Goal: Information Seeking & Learning: Find specific fact

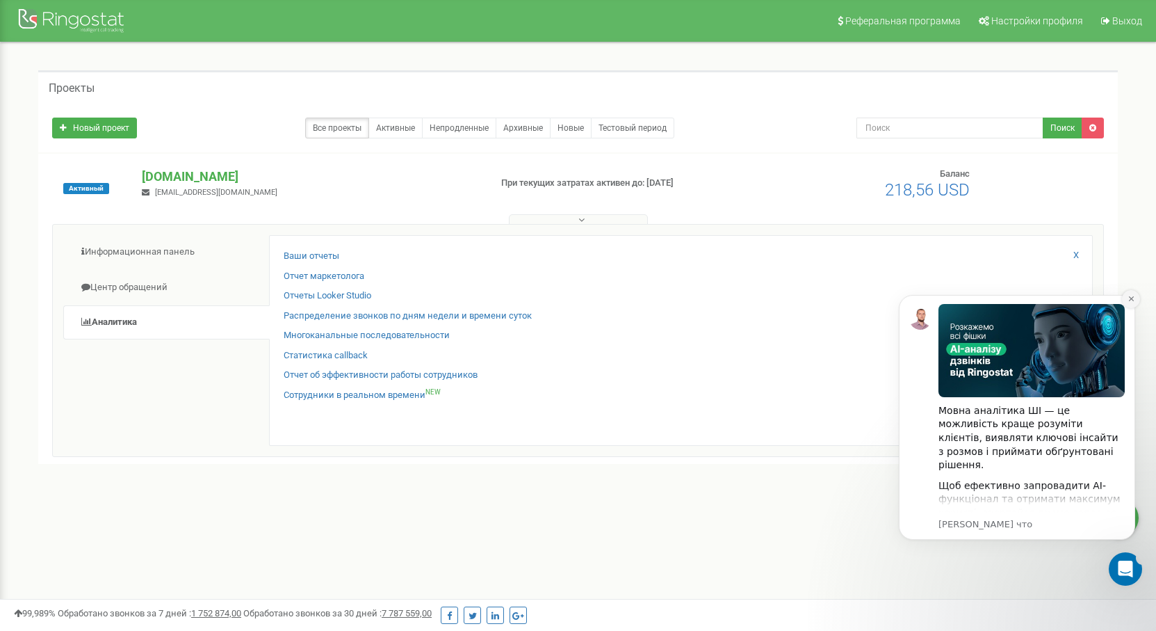
click at [1126, 299] on button "Dismiss notification" at bounding box center [1131, 299] width 18 height 18
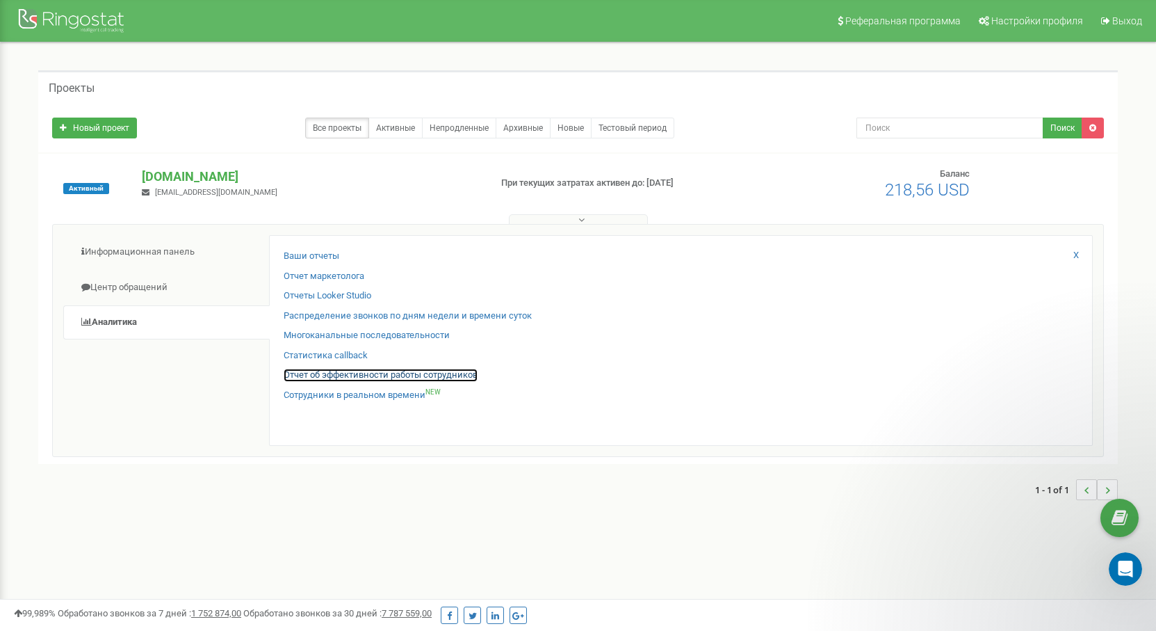
click at [369, 371] on link "Отчет об эффективности работы сотрудников" at bounding box center [381, 374] width 194 height 13
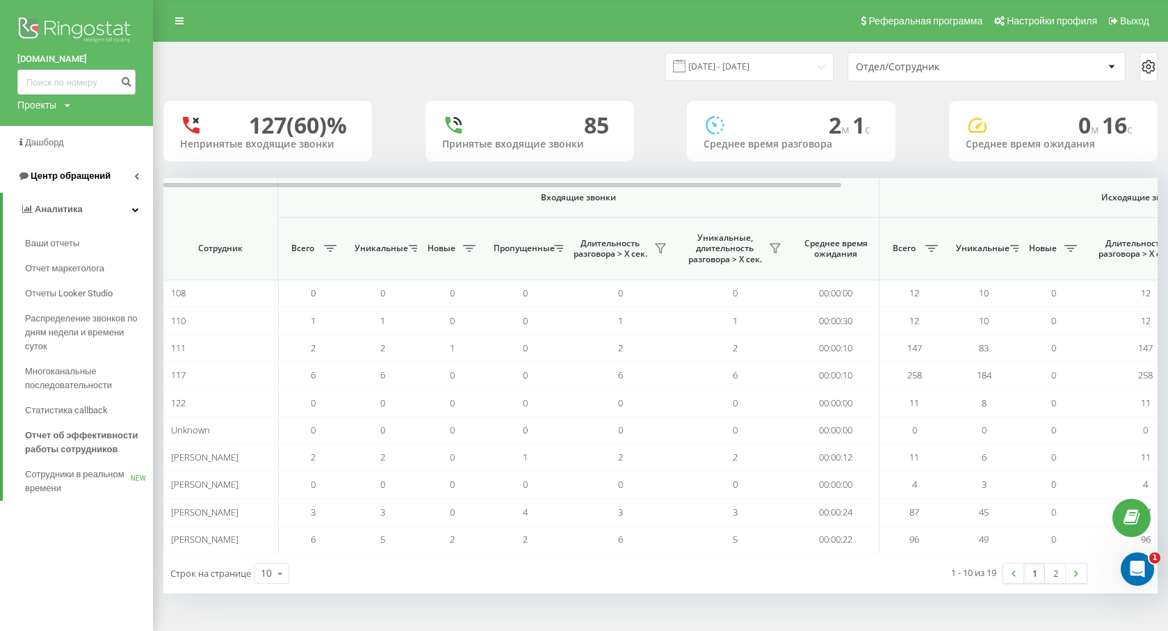
click at [134, 179] on icon at bounding box center [136, 175] width 5 height 7
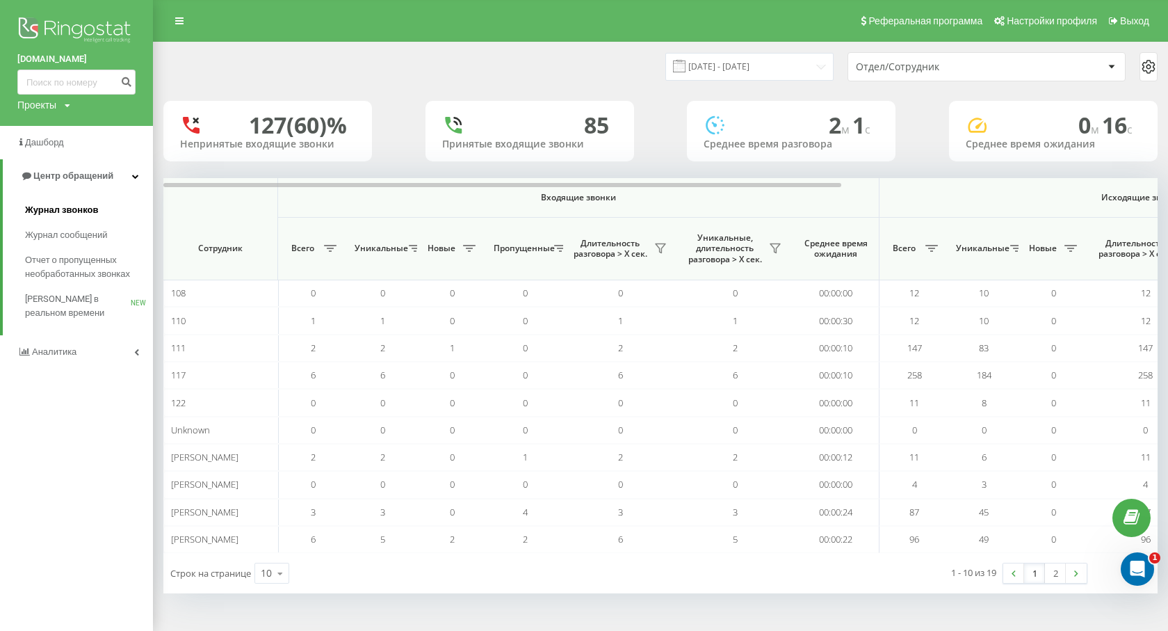
click at [102, 199] on link "Журнал звонков" at bounding box center [89, 209] width 128 height 25
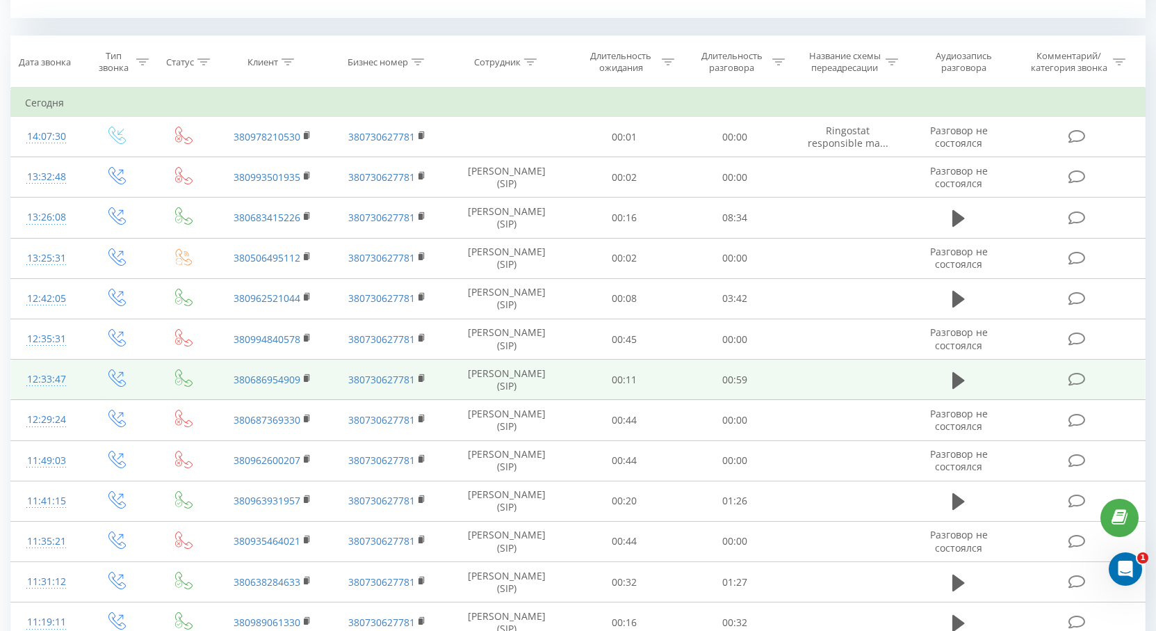
scroll to position [238, 0]
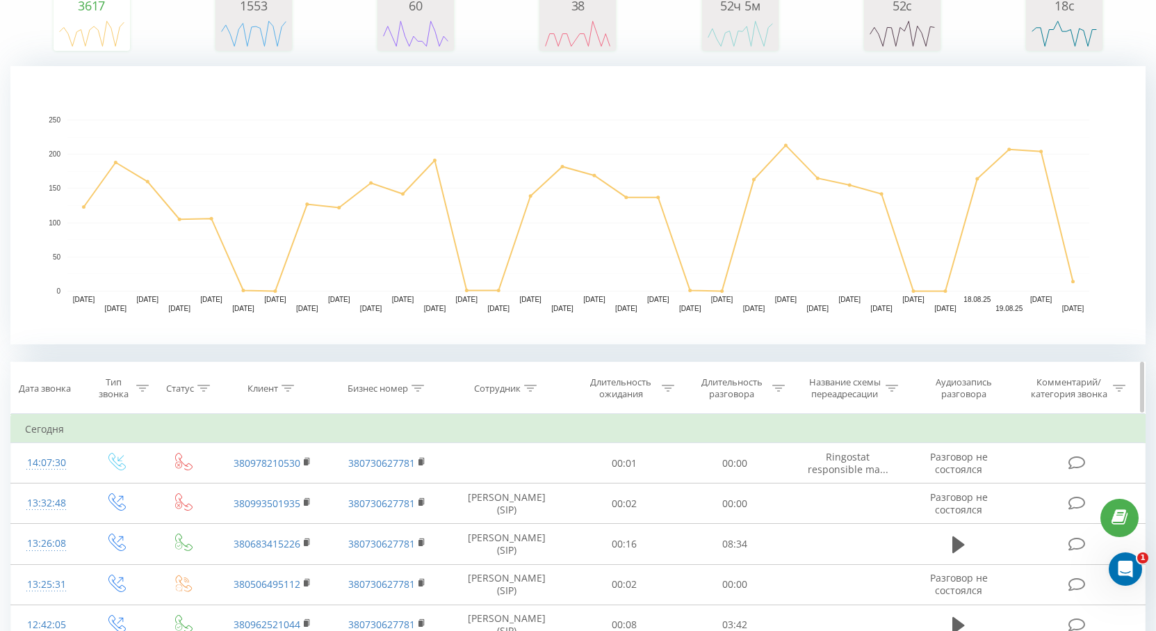
click at [528, 392] on div at bounding box center [530, 388] width 13 height 12
click at [515, 485] on input "text" at bounding box center [507, 488] width 122 height 24
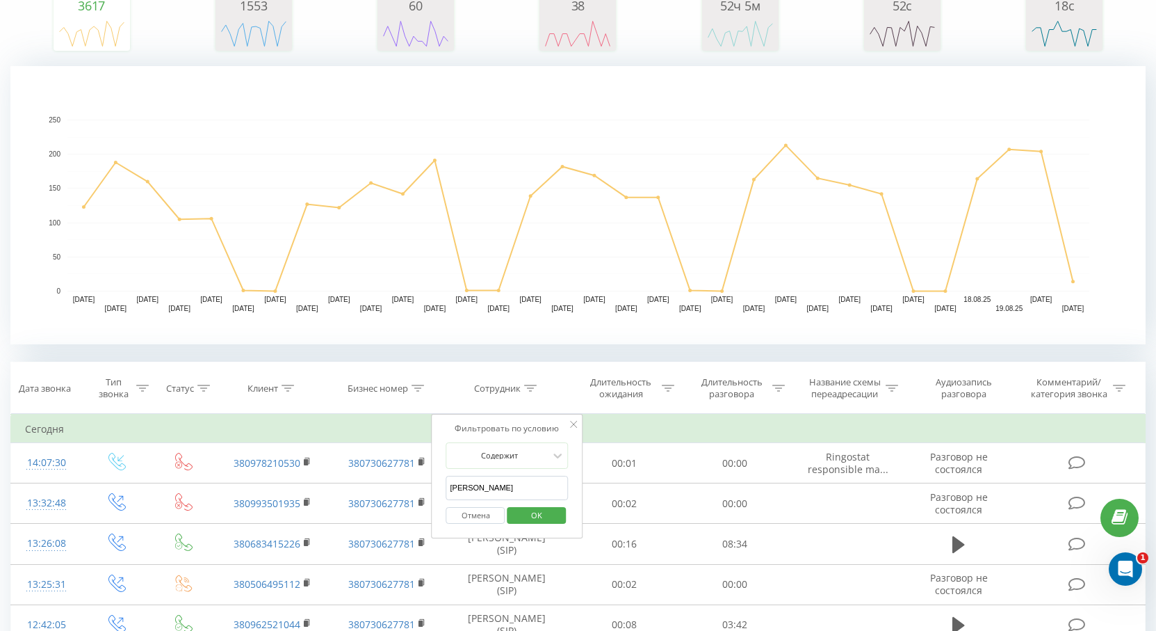
click at [466, 487] on input "[PERSON_NAME]" at bounding box center [507, 488] width 122 height 24
click at [507, 489] on input "[PERSON_NAME]" at bounding box center [507, 488] width 122 height 24
click at [463, 487] on input "[PERSON_NAME]" at bounding box center [507, 488] width 122 height 24
type input "[PERSON_NAME]"
click at [530, 512] on span "OK" at bounding box center [536, 515] width 39 height 22
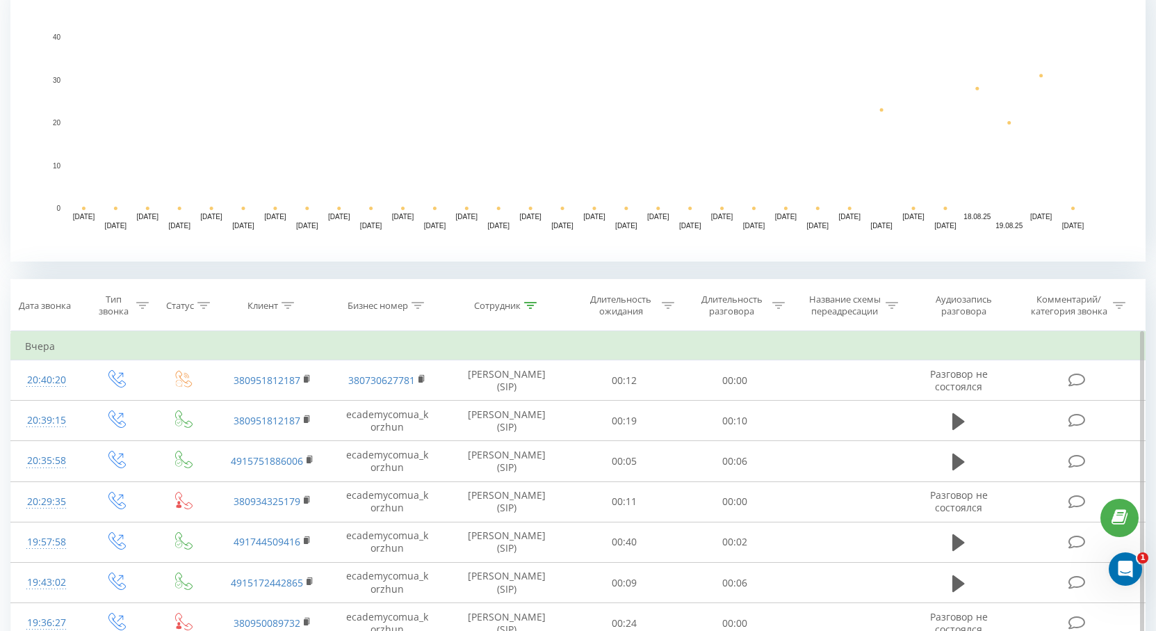
scroll to position [447, 0]
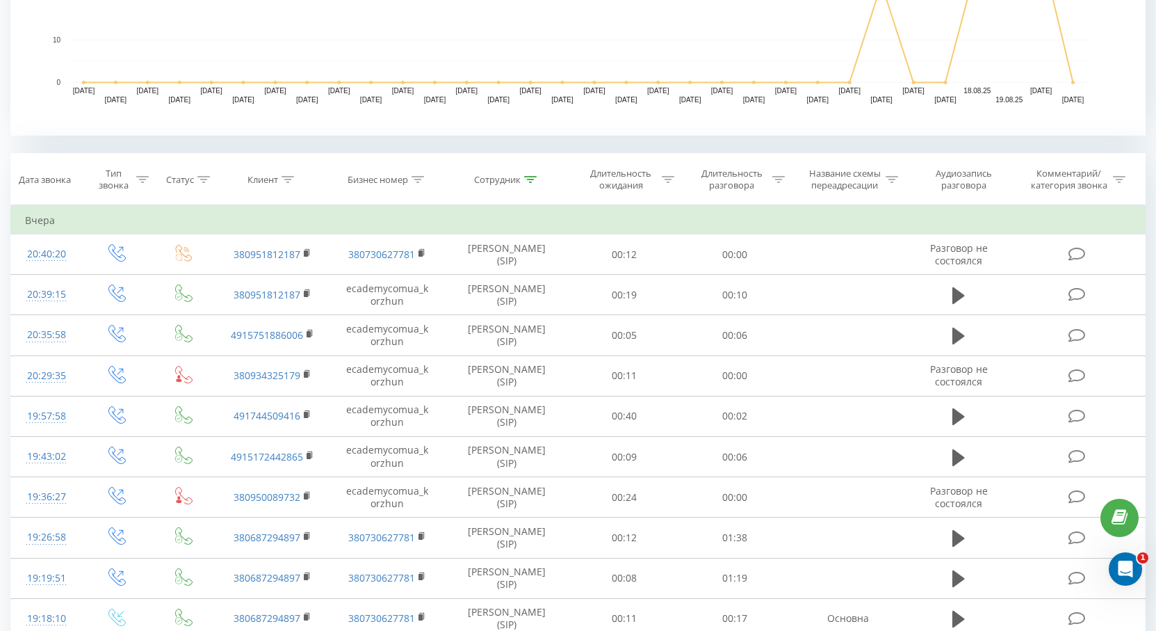
click at [0, 137] on div "Все звонки Основной График Экспорт .csv .xls .xlsx [DATE] - [DATE] Сбросить фил…" at bounding box center [578, 446] width 1156 height 1703
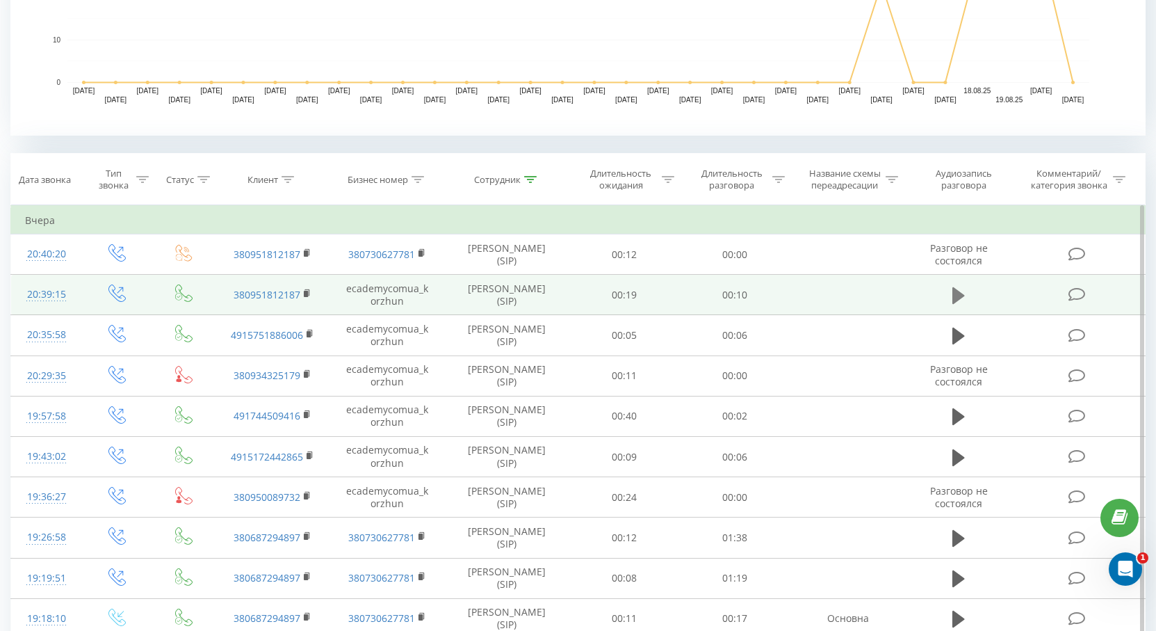
click at [955, 297] on icon at bounding box center [959, 295] width 13 height 17
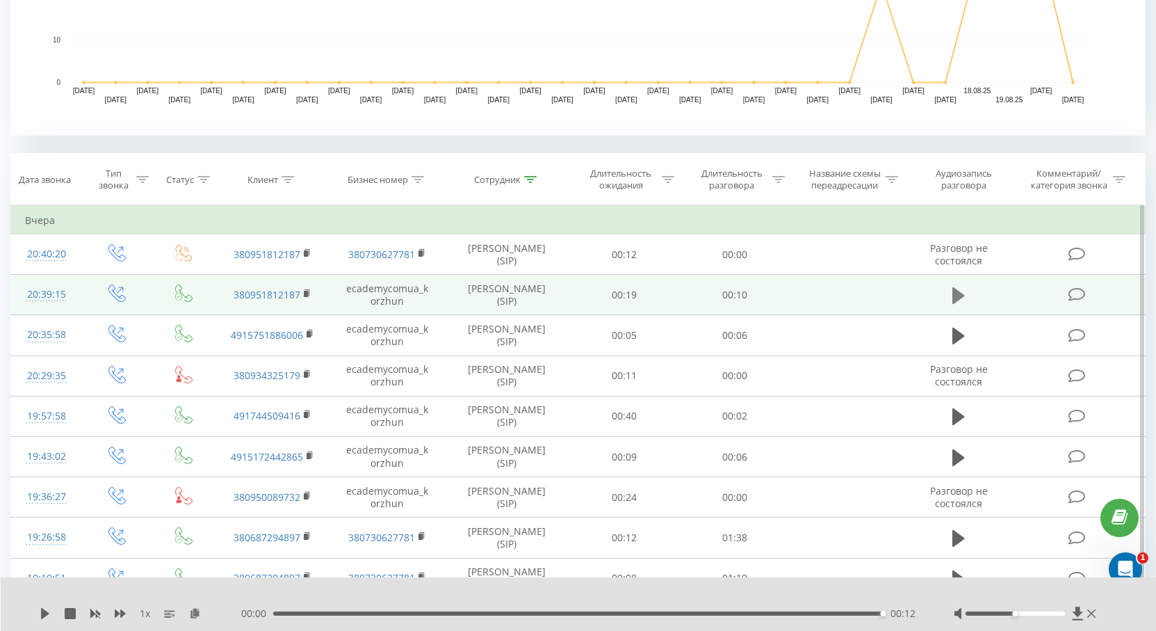
click at [961, 290] on icon at bounding box center [959, 295] width 13 height 19
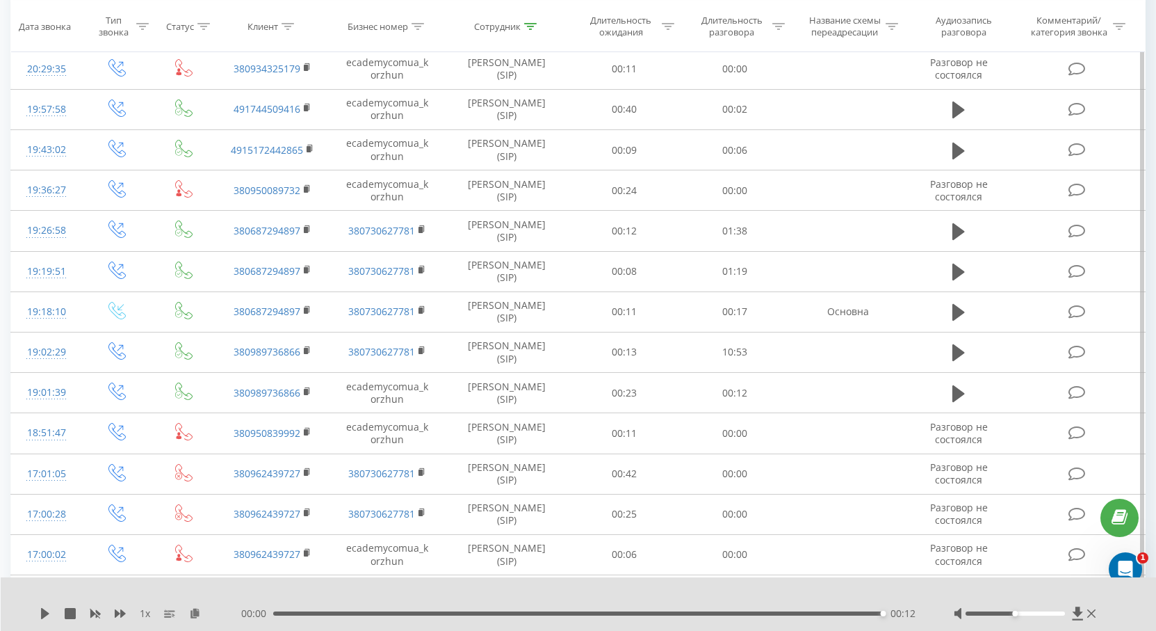
scroll to position [473, 0]
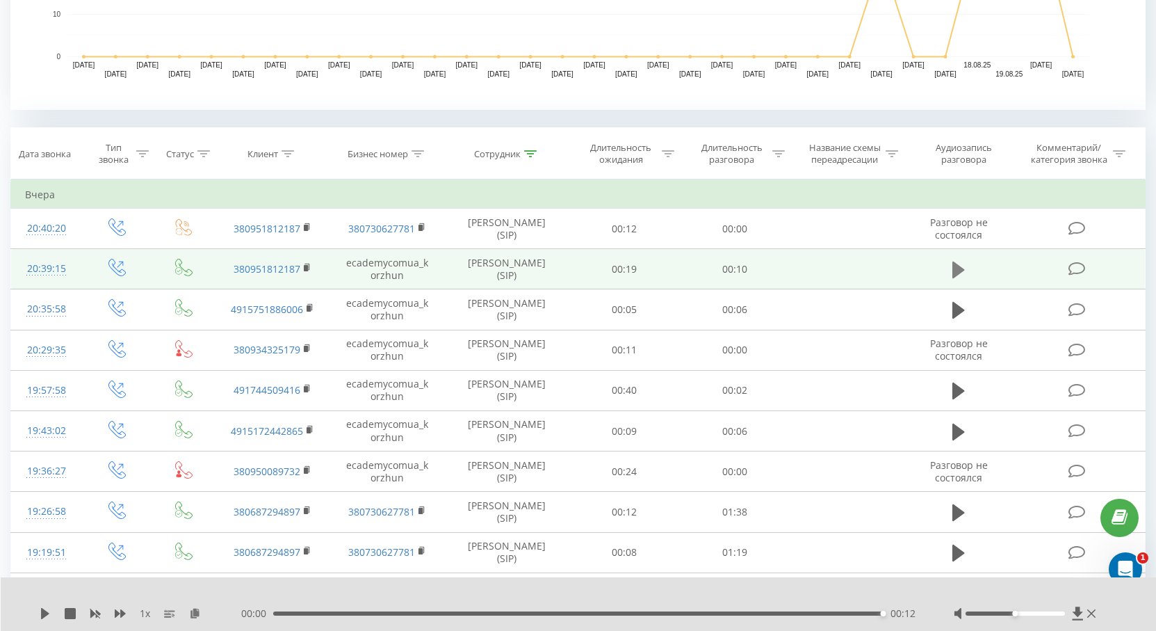
click at [961, 270] on icon at bounding box center [959, 269] width 13 height 17
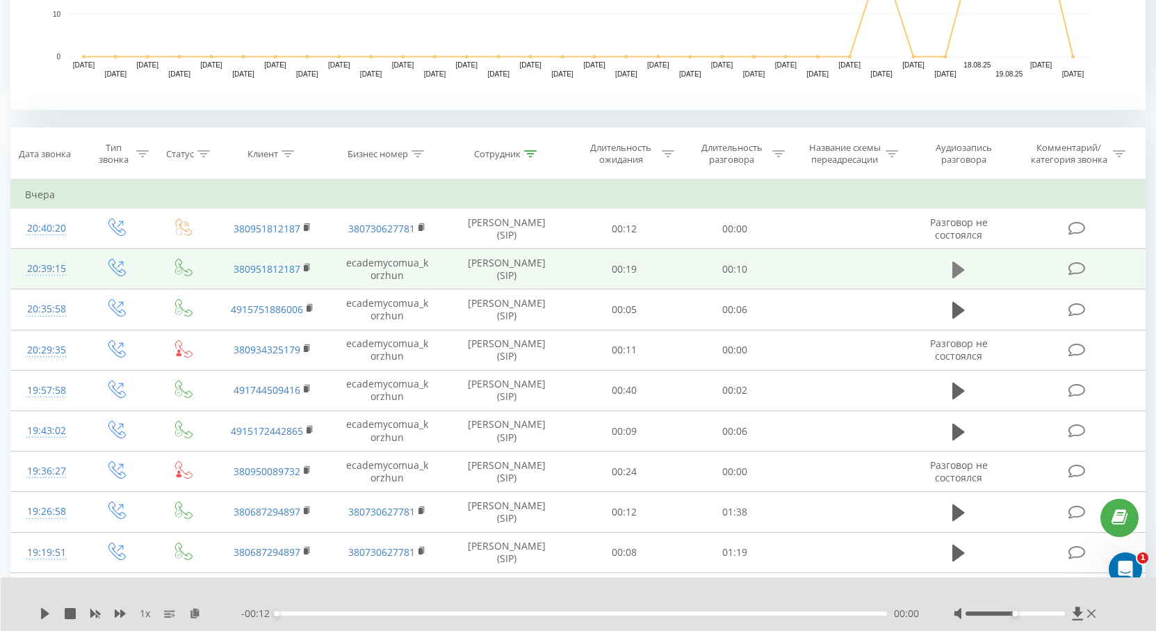
click at [953, 263] on icon at bounding box center [959, 269] width 13 height 17
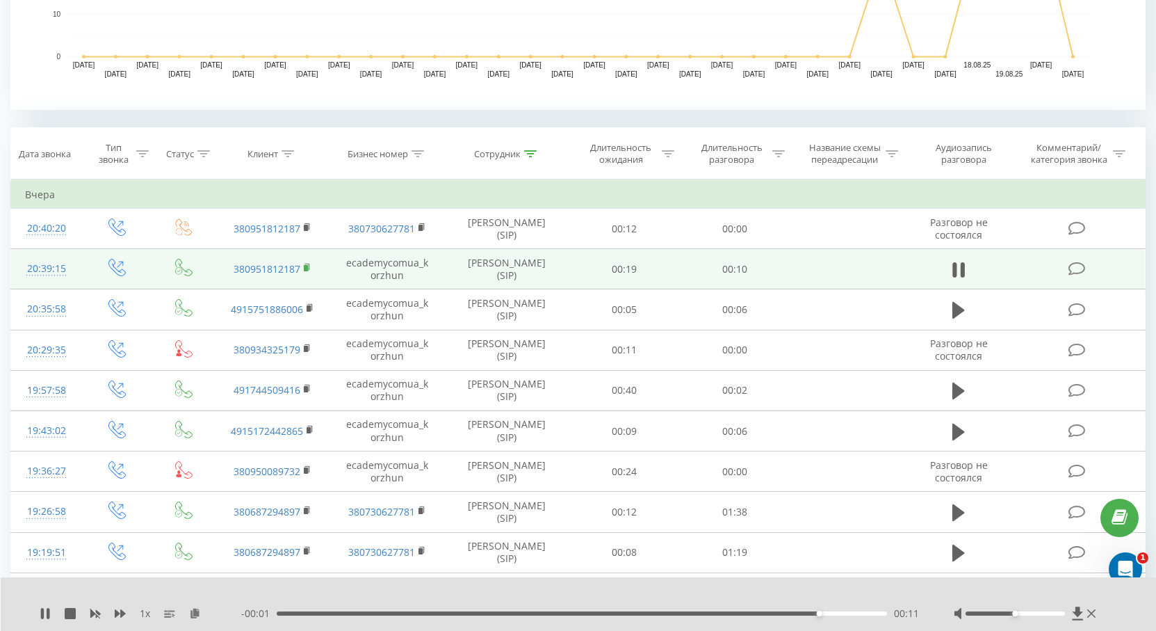
click at [305, 268] on rect at bounding box center [306, 268] width 4 height 6
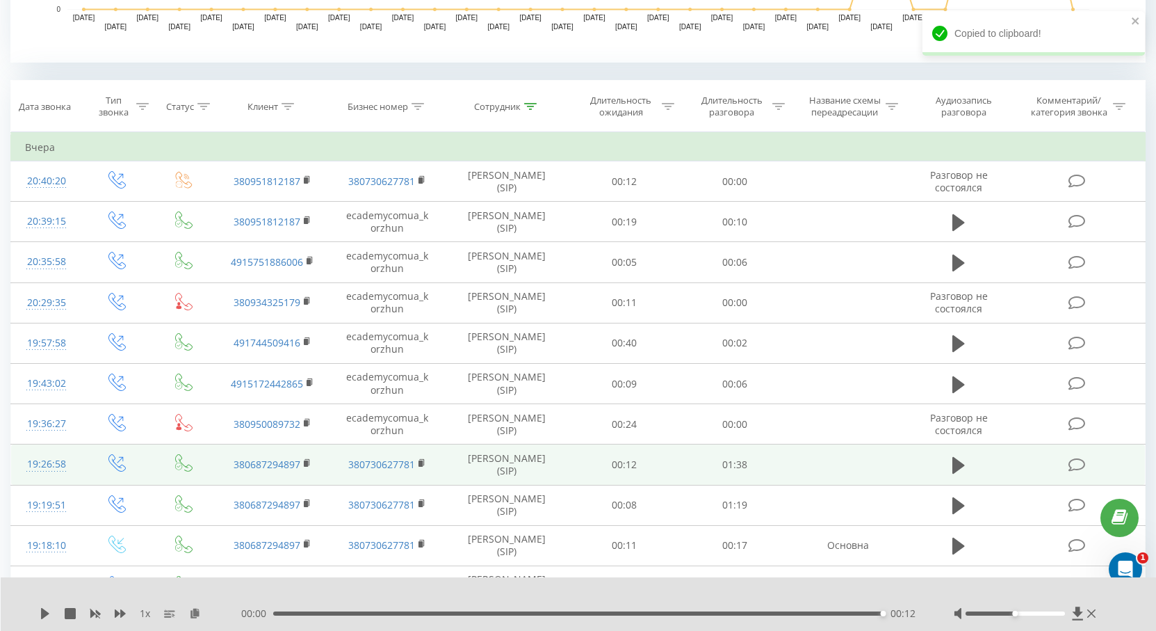
scroll to position [612, 0]
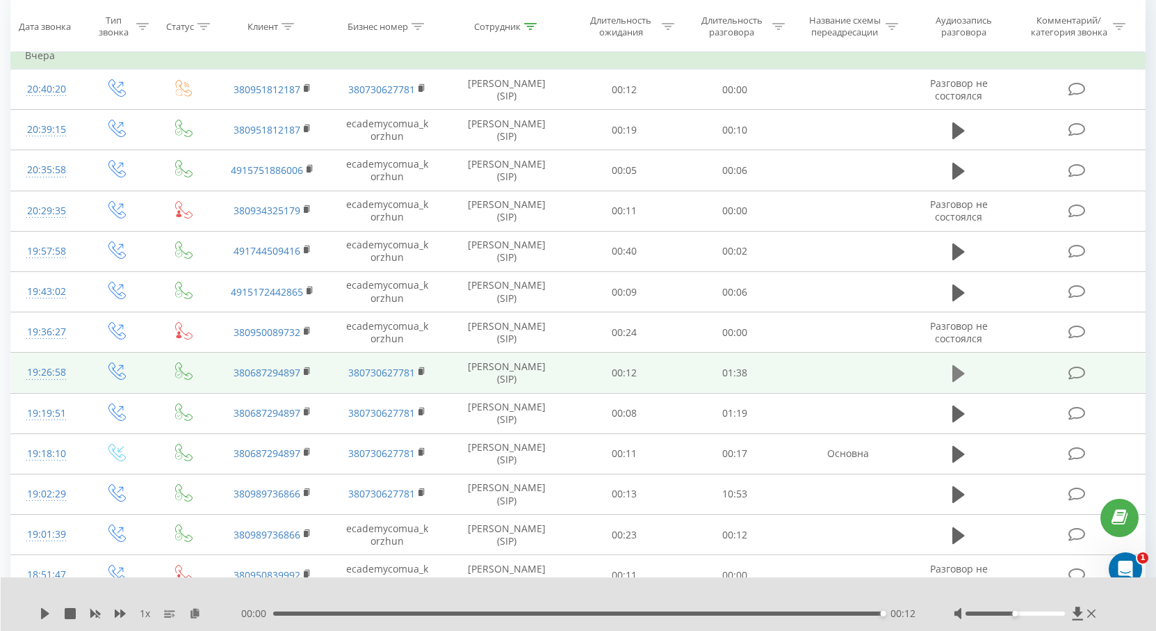
click at [955, 381] on icon at bounding box center [959, 373] width 13 height 19
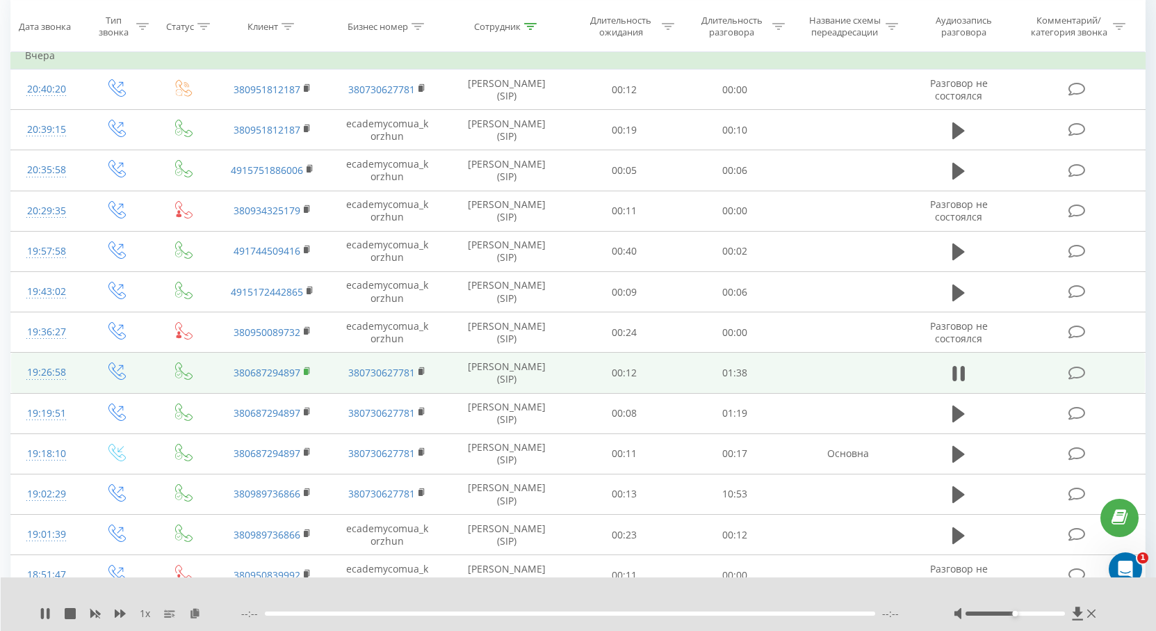
click at [305, 367] on icon at bounding box center [307, 370] width 5 height 6
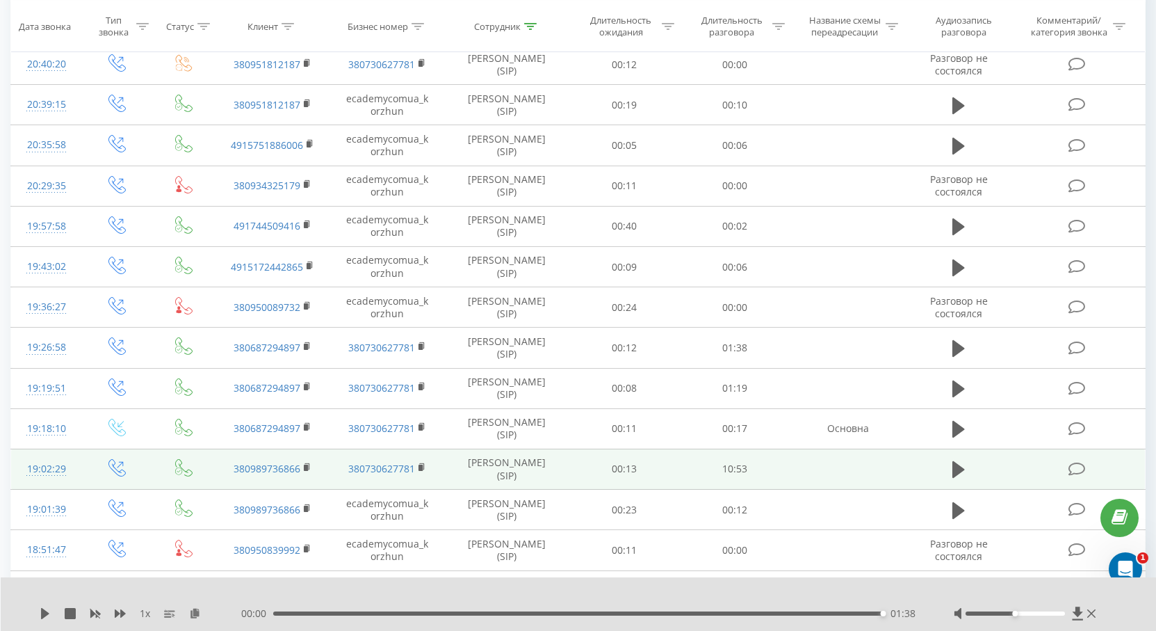
scroll to position [681, 0]
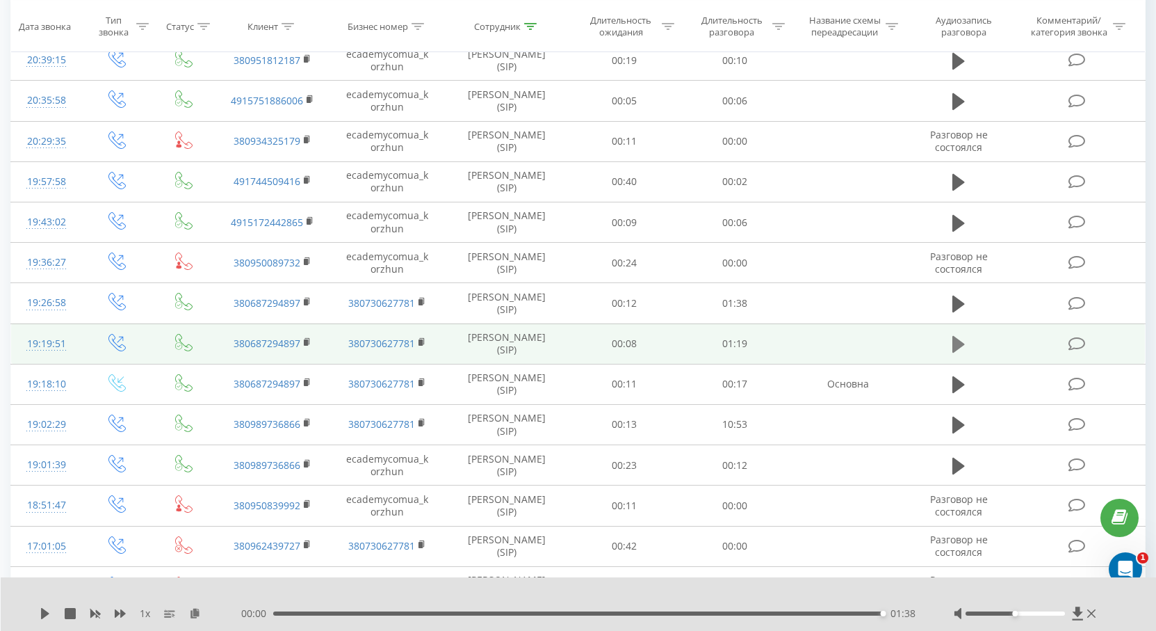
click at [955, 342] on icon at bounding box center [959, 344] width 13 height 17
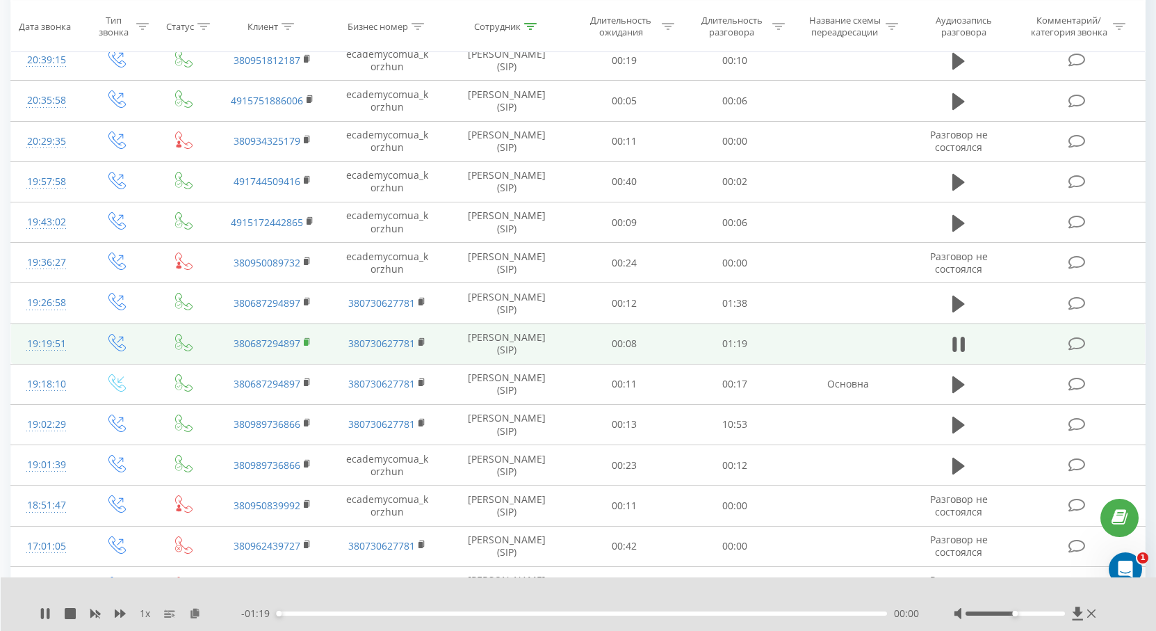
click at [310, 340] on icon at bounding box center [308, 342] width 8 height 10
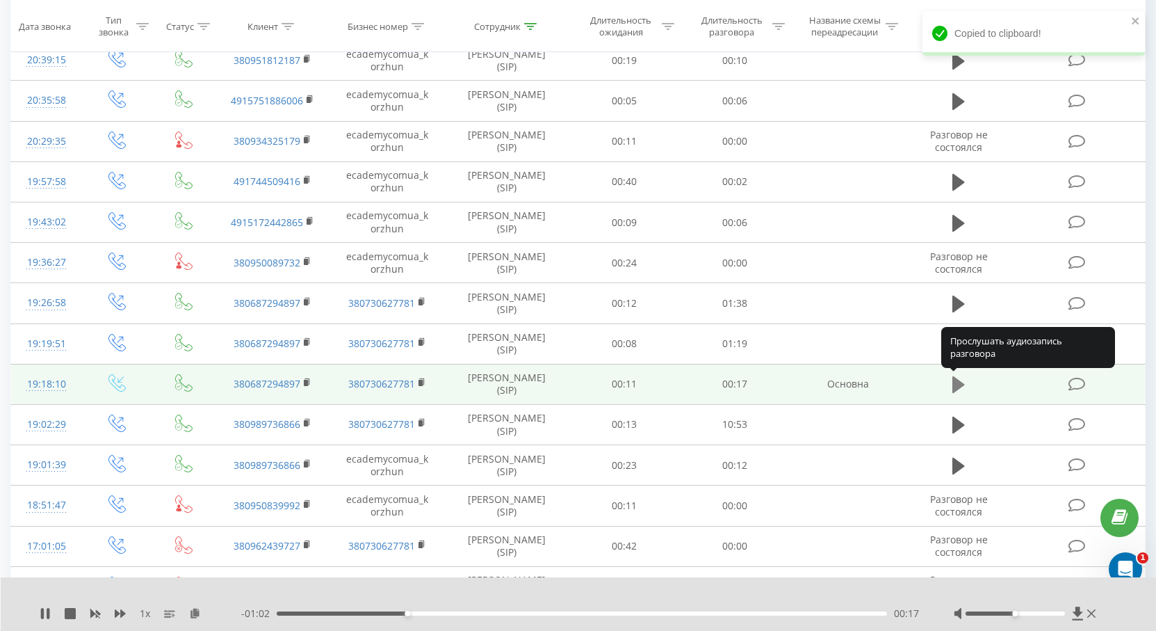
click at [962, 384] on icon at bounding box center [959, 384] width 13 height 17
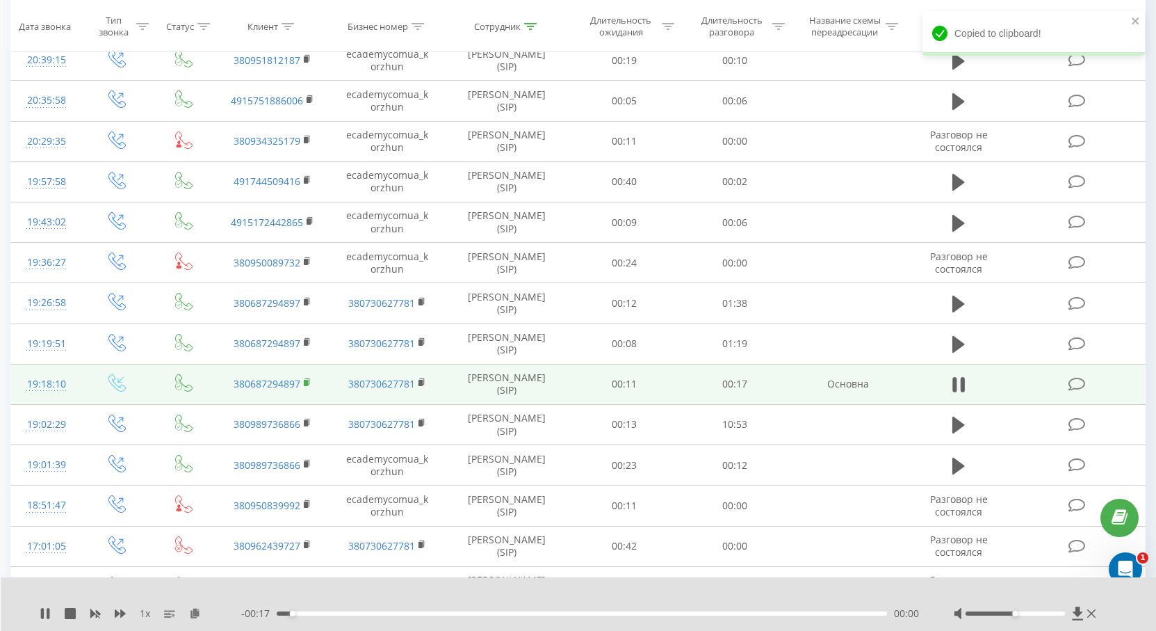
click at [307, 385] on rect at bounding box center [306, 383] width 4 height 6
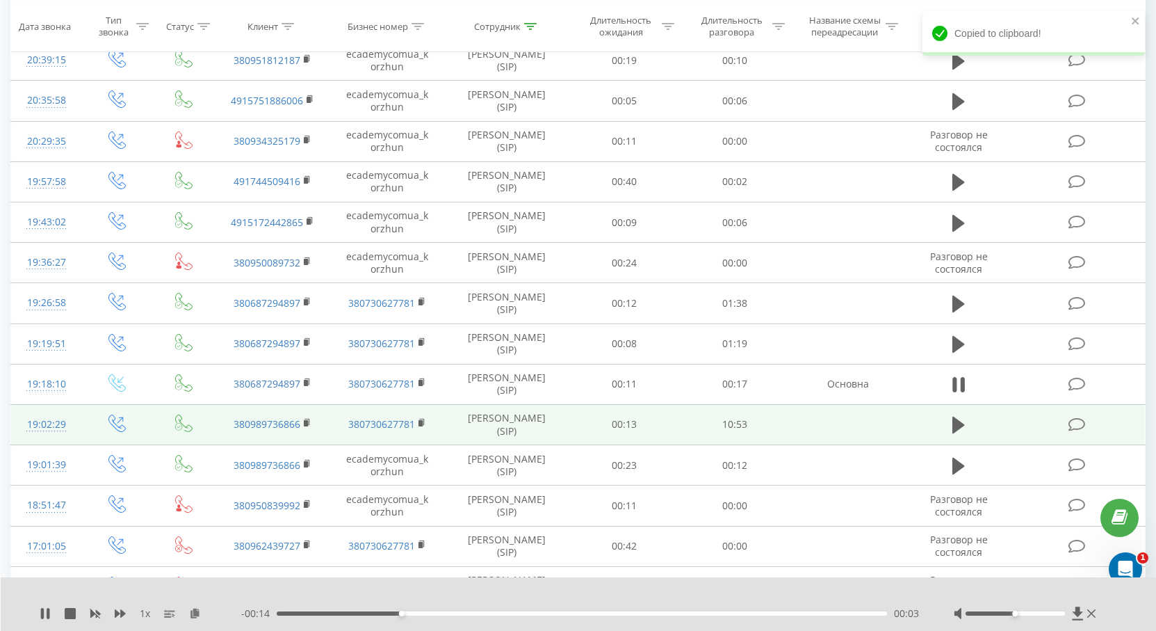
drag, startPoint x: 960, startPoint y: 421, endPoint x: 918, endPoint y: 426, distance: 42.1
click at [959, 420] on icon at bounding box center [959, 424] width 13 height 19
click at [305, 423] on rect at bounding box center [306, 423] width 4 height 6
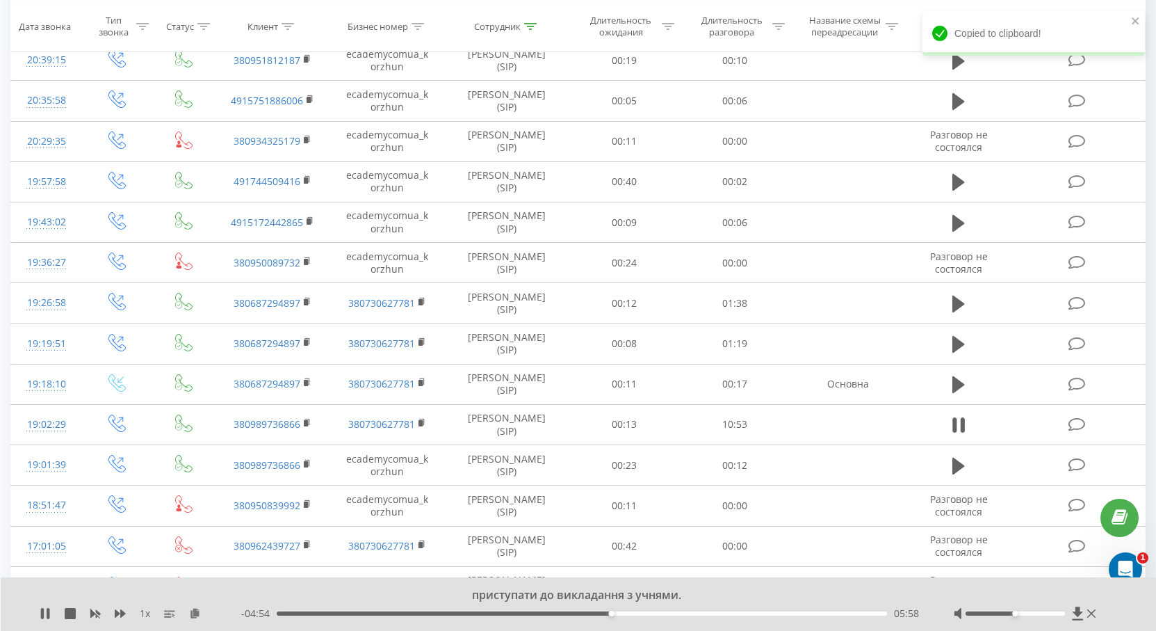
click at [144, 613] on span "1 x" at bounding box center [145, 613] width 10 height 14
click at [117, 613] on icon at bounding box center [120, 613] width 11 height 8
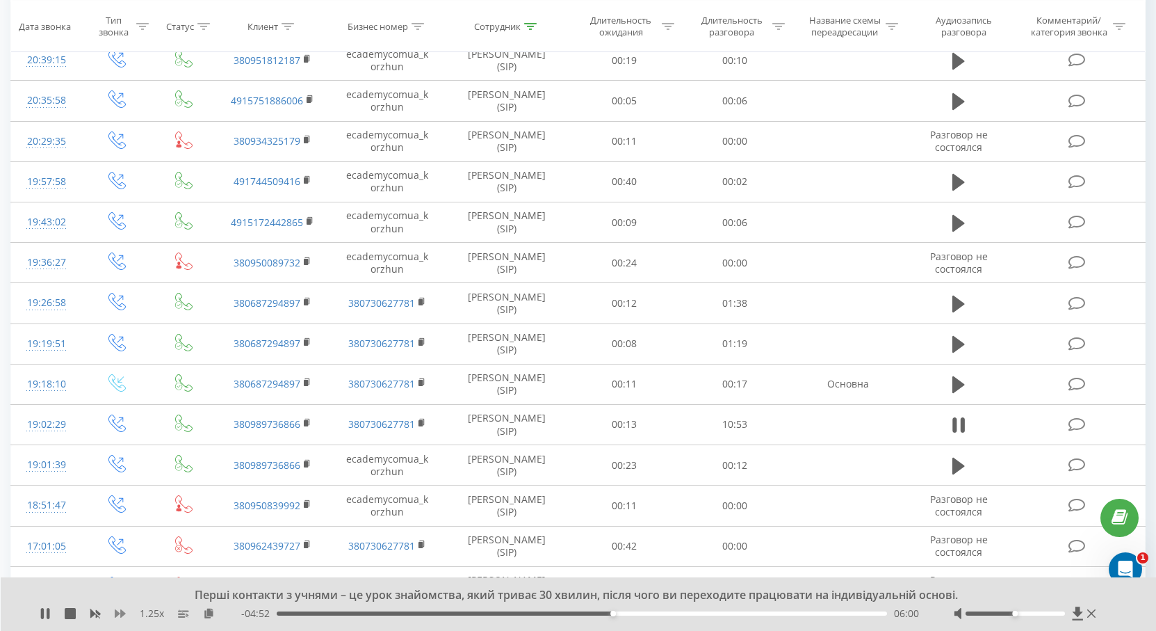
click at [117, 613] on icon at bounding box center [120, 613] width 11 height 8
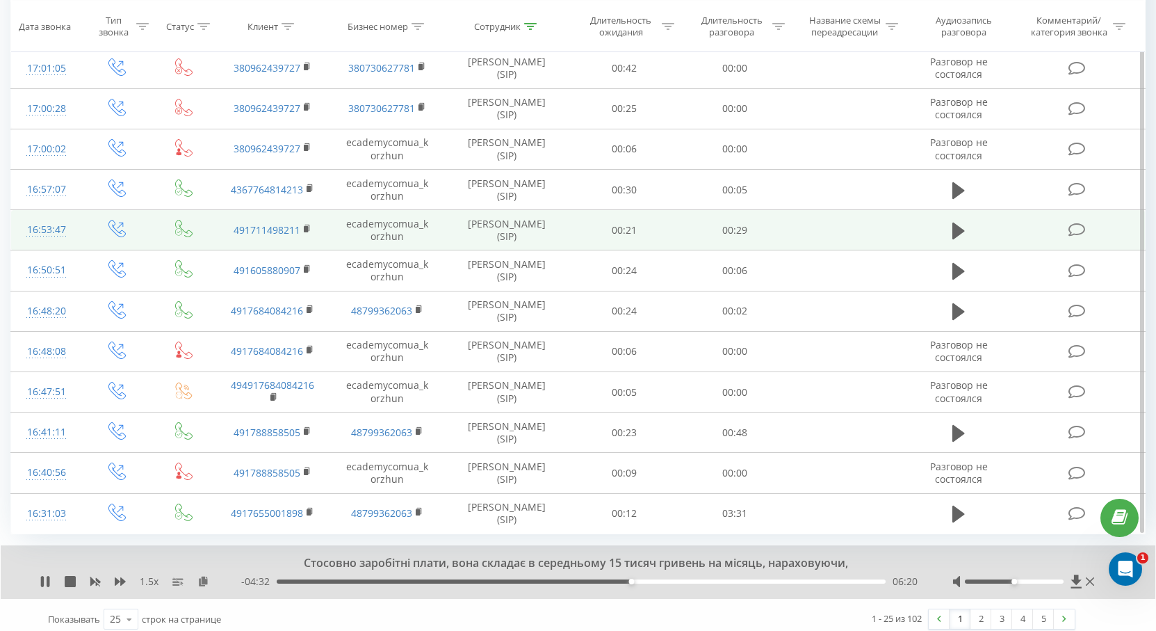
scroll to position [1168, 0]
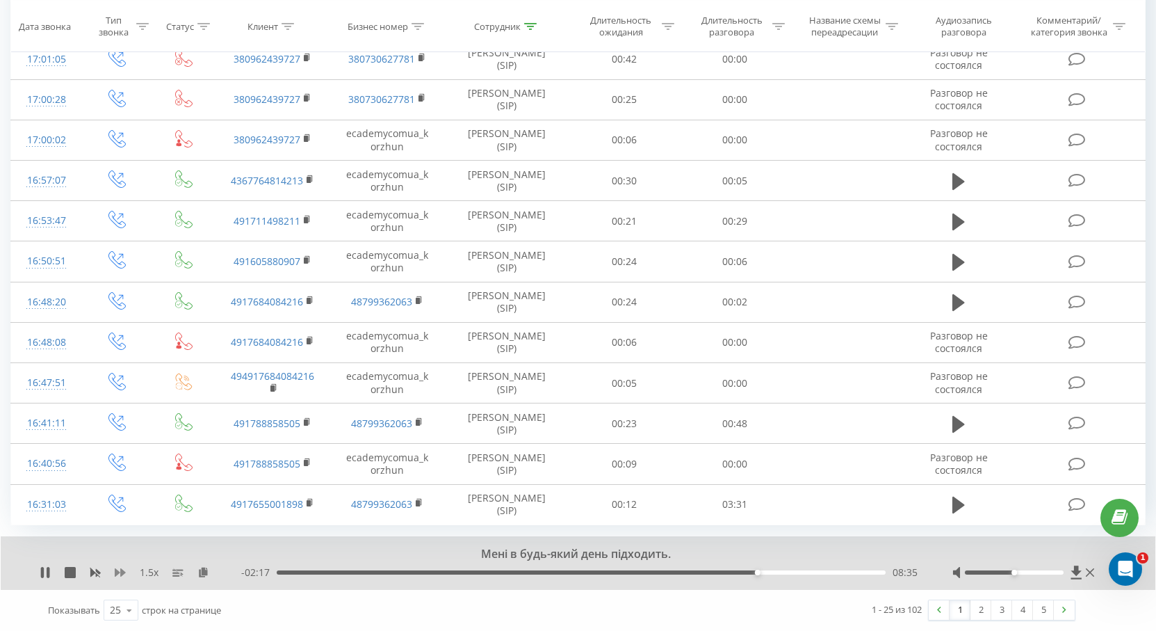
click at [120, 572] on icon at bounding box center [120, 572] width 11 height 11
click at [120, 572] on icon at bounding box center [120, 572] width 11 height 8
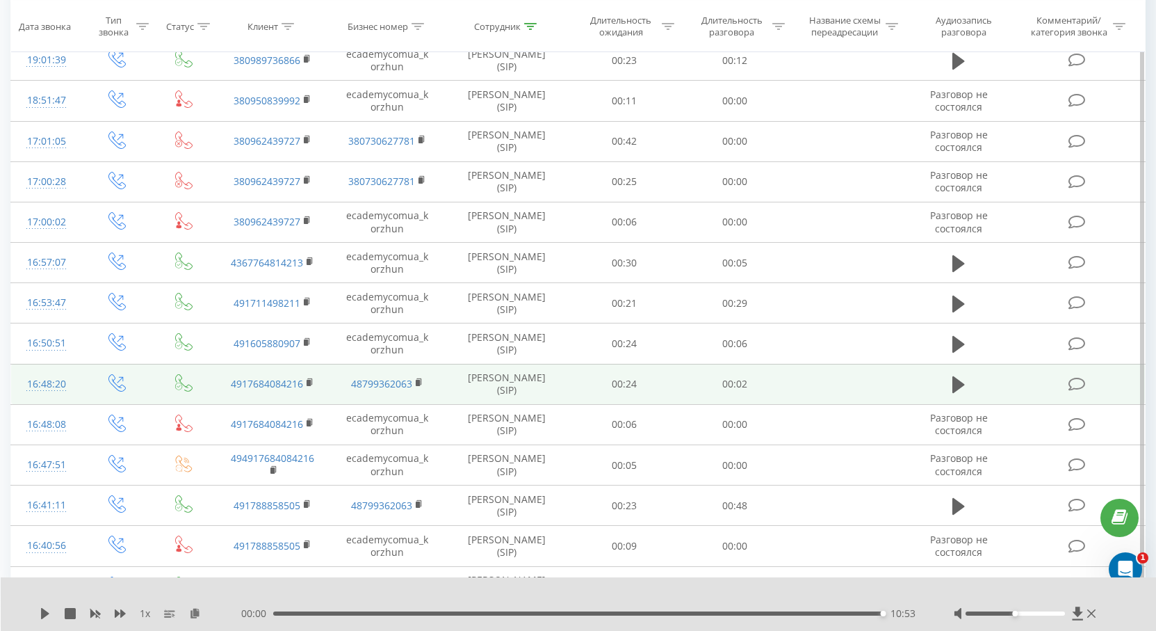
scroll to position [890, 0]
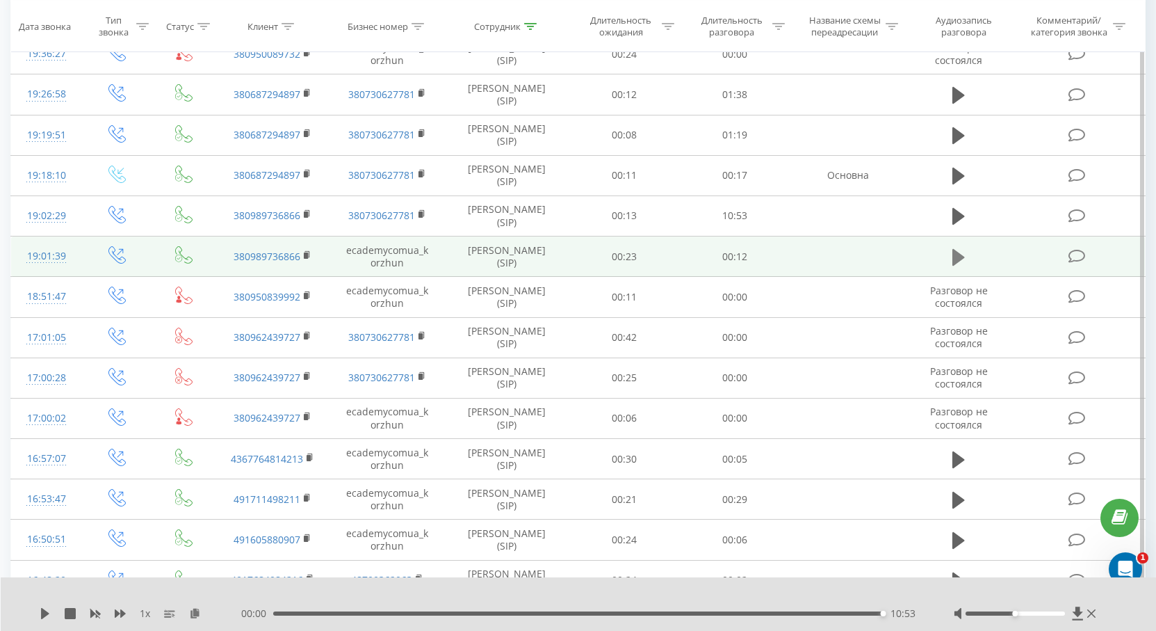
click at [963, 257] on icon at bounding box center [959, 257] width 13 height 17
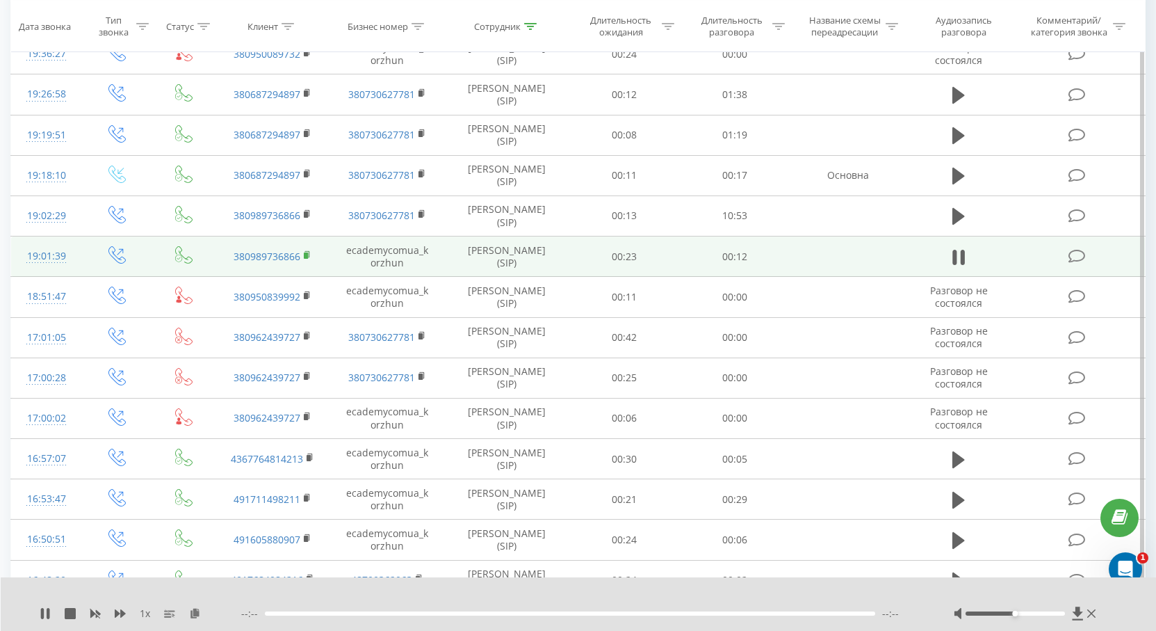
click at [306, 254] on rect at bounding box center [306, 255] width 4 height 6
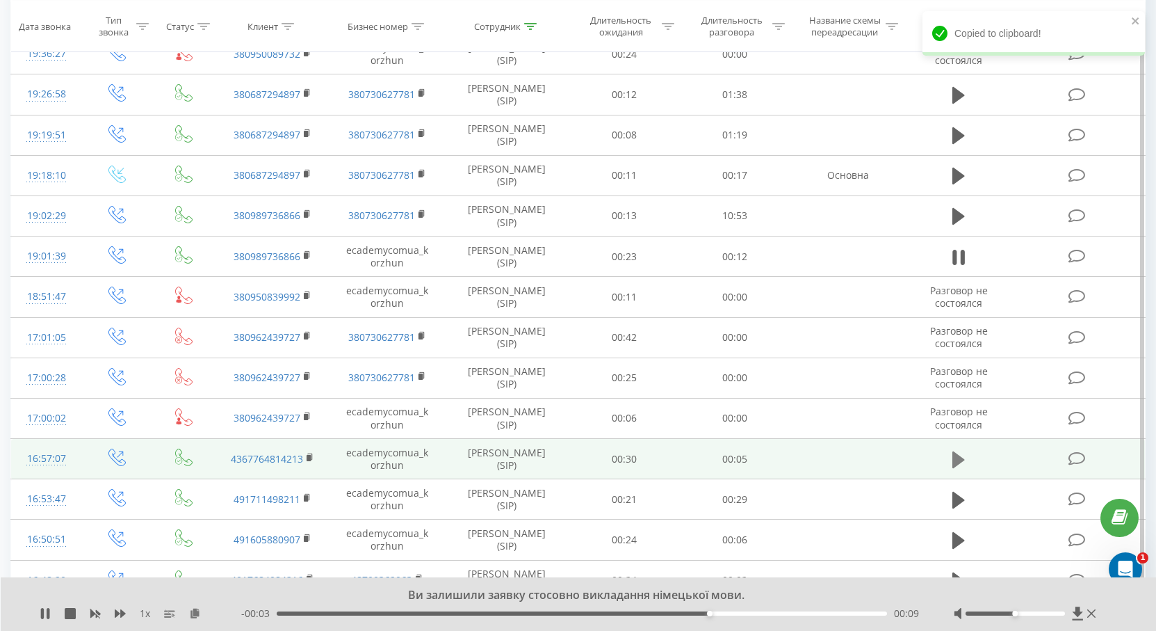
click at [956, 457] on icon at bounding box center [959, 459] width 13 height 17
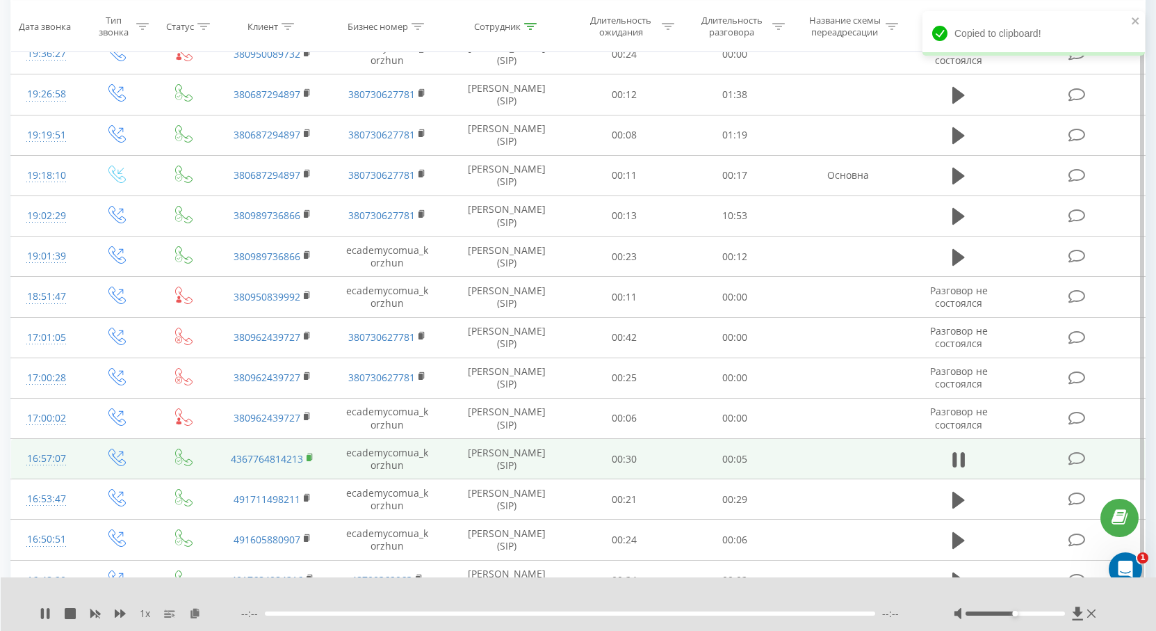
click at [309, 460] on rect at bounding box center [309, 458] width 4 height 6
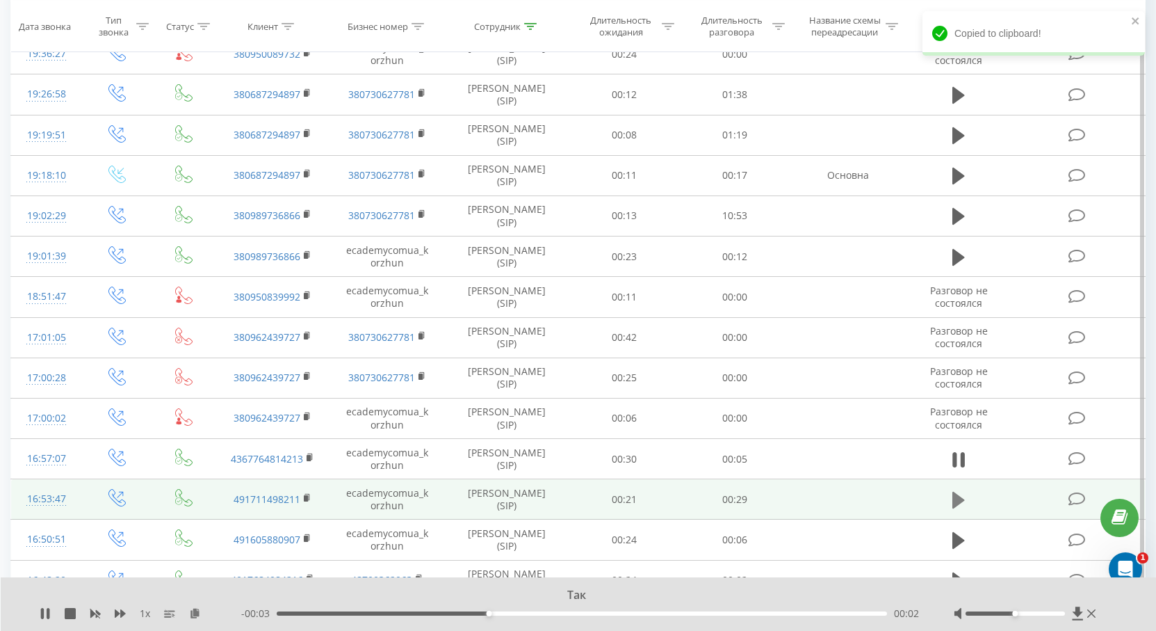
click at [950, 501] on button at bounding box center [958, 499] width 21 height 21
click at [308, 494] on icon at bounding box center [308, 498] width 8 height 10
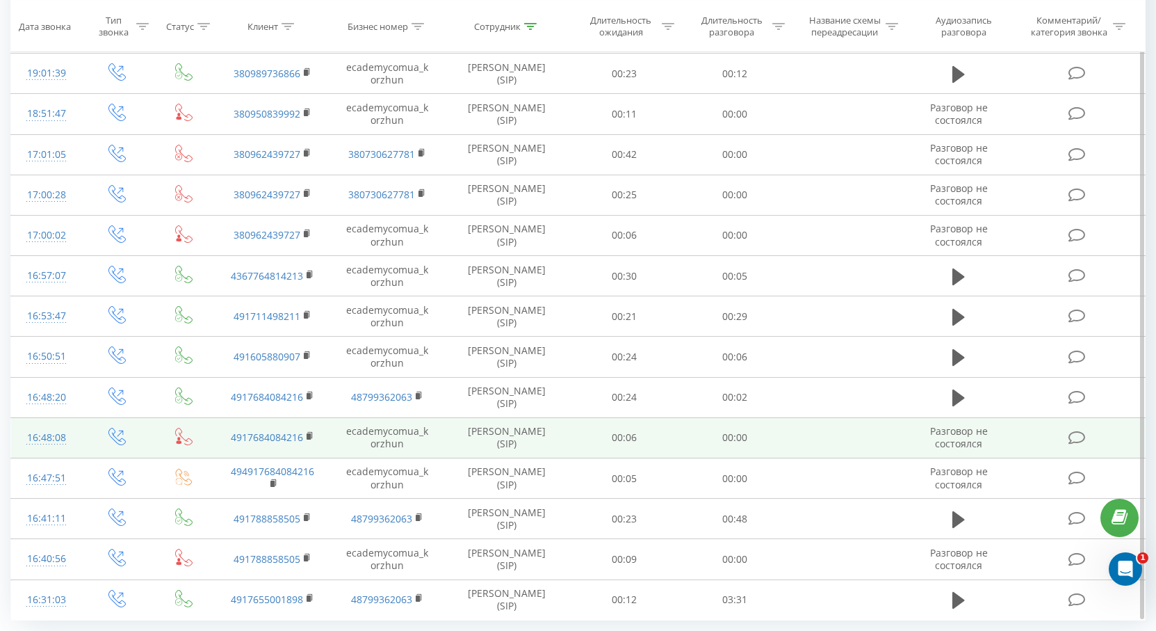
scroll to position [1115, 0]
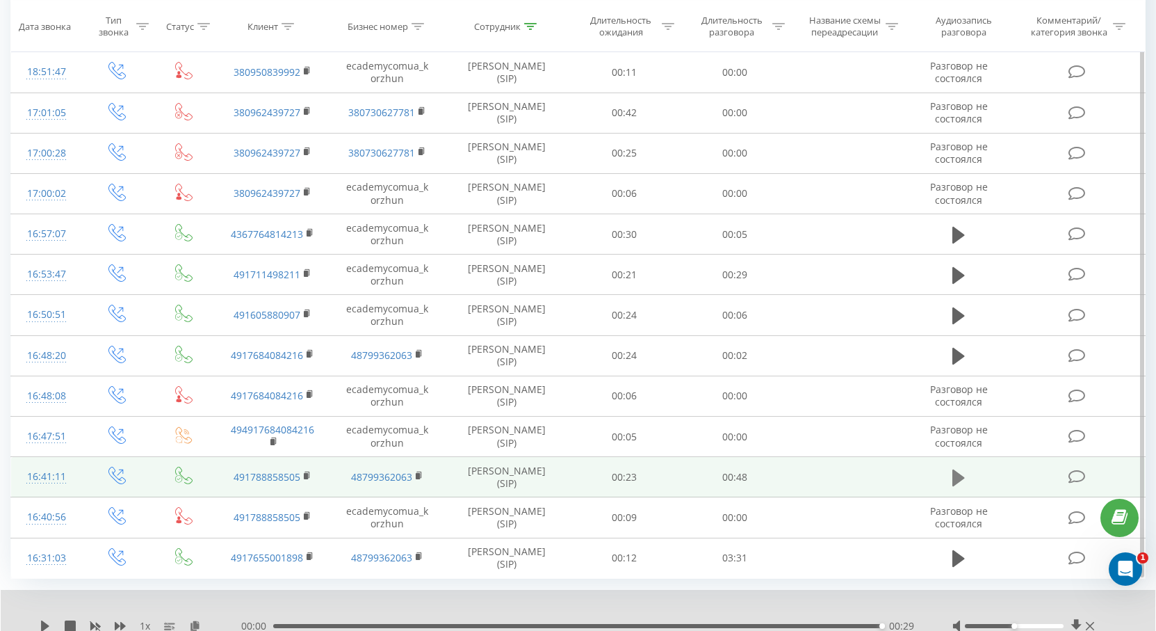
click at [955, 471] on icon at bounding box center [959, 477] width 13 height 17
click at [309, 475] on icon at bounding box center [307, 474] width 5 height 6
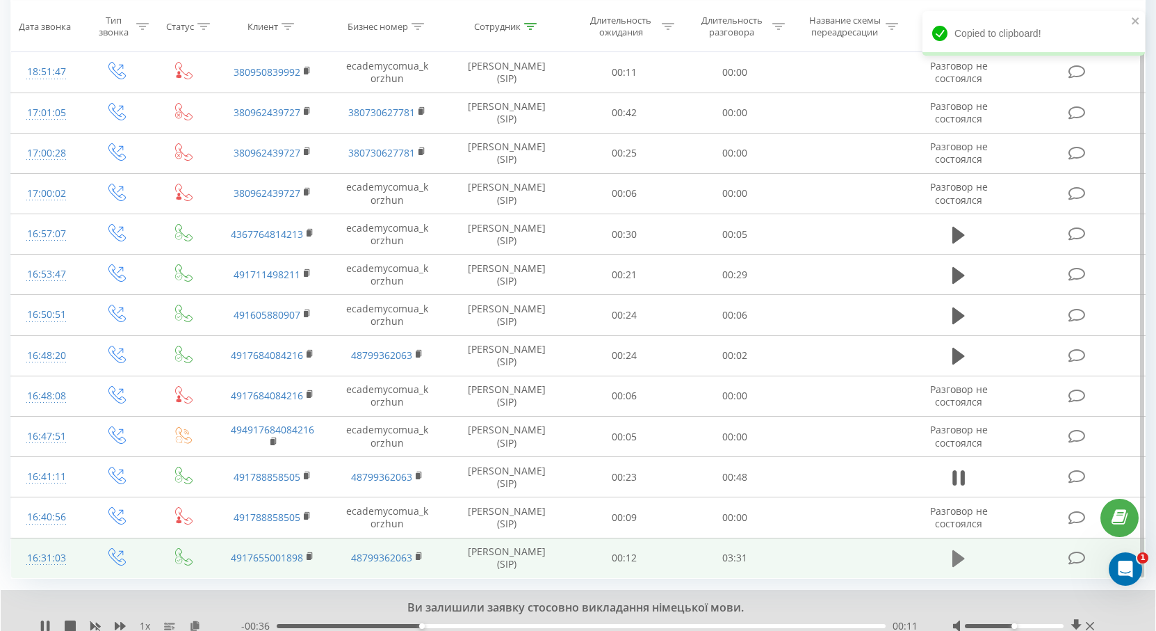
click at [951, 557] on button at bounding box center [958, 558] width 21 height 21
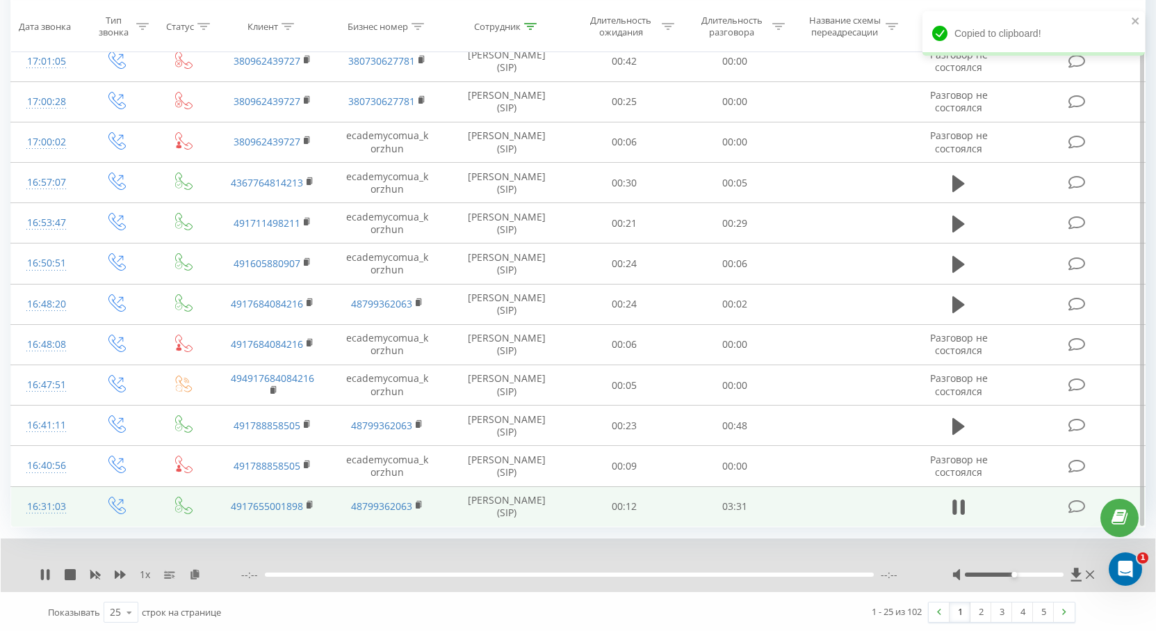
scroll to position [1168, 0]
click at [308, 500] on icon at bounding box center [311, 503] width 8 height 10
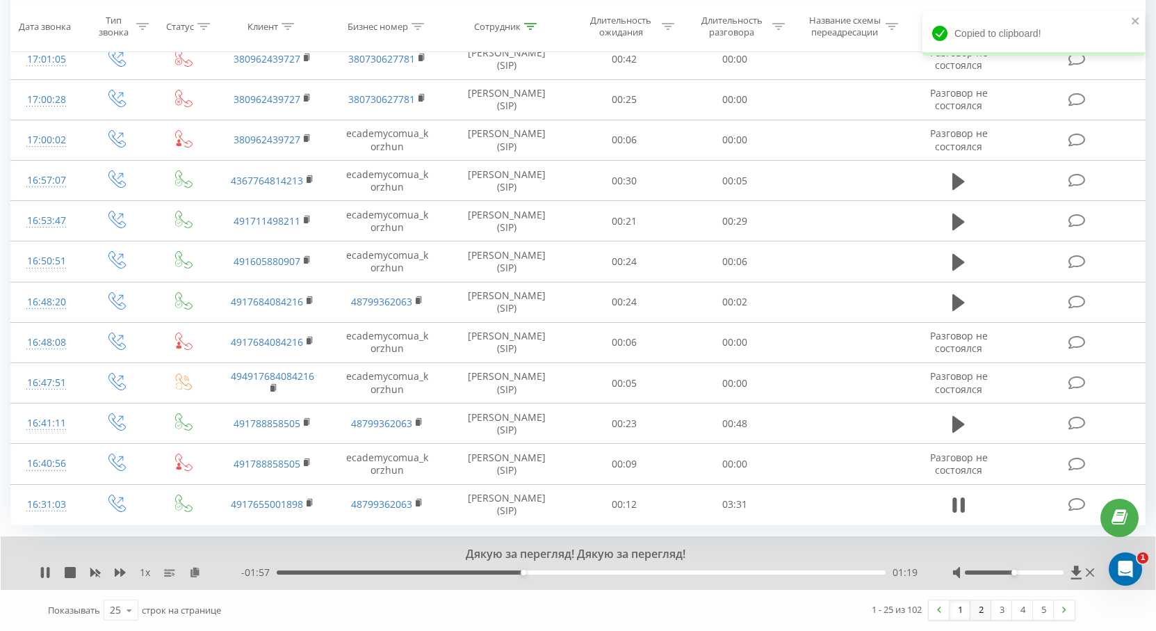
click at [976, 605] on link "2" at bounding box center [981, 609] width 21 height 19
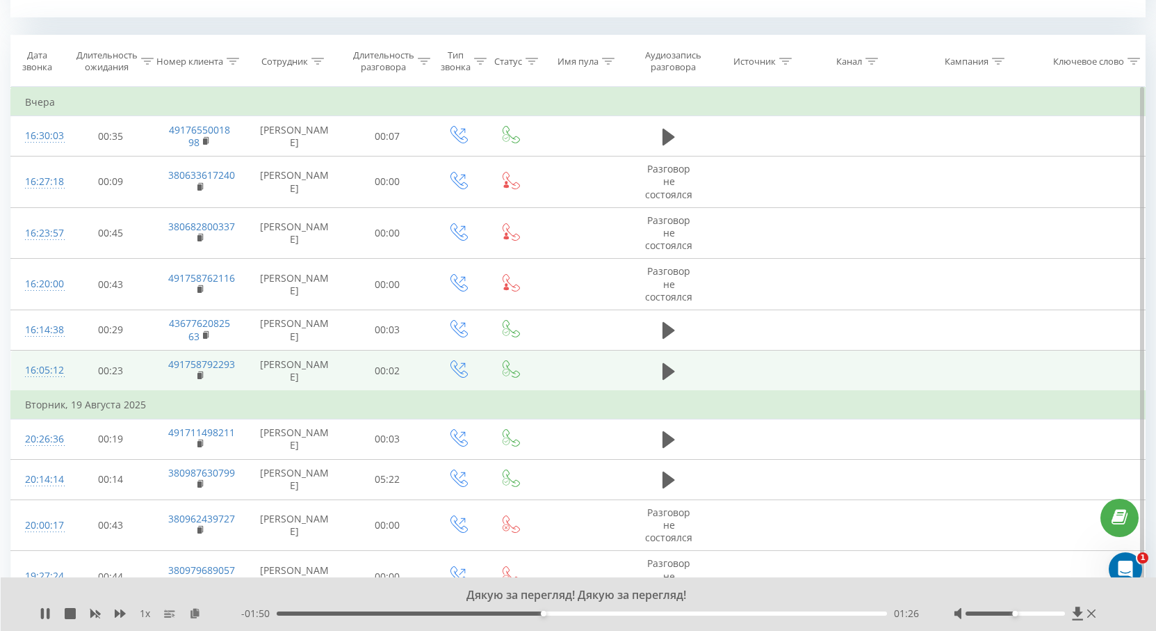
scroll to position [843, 0]
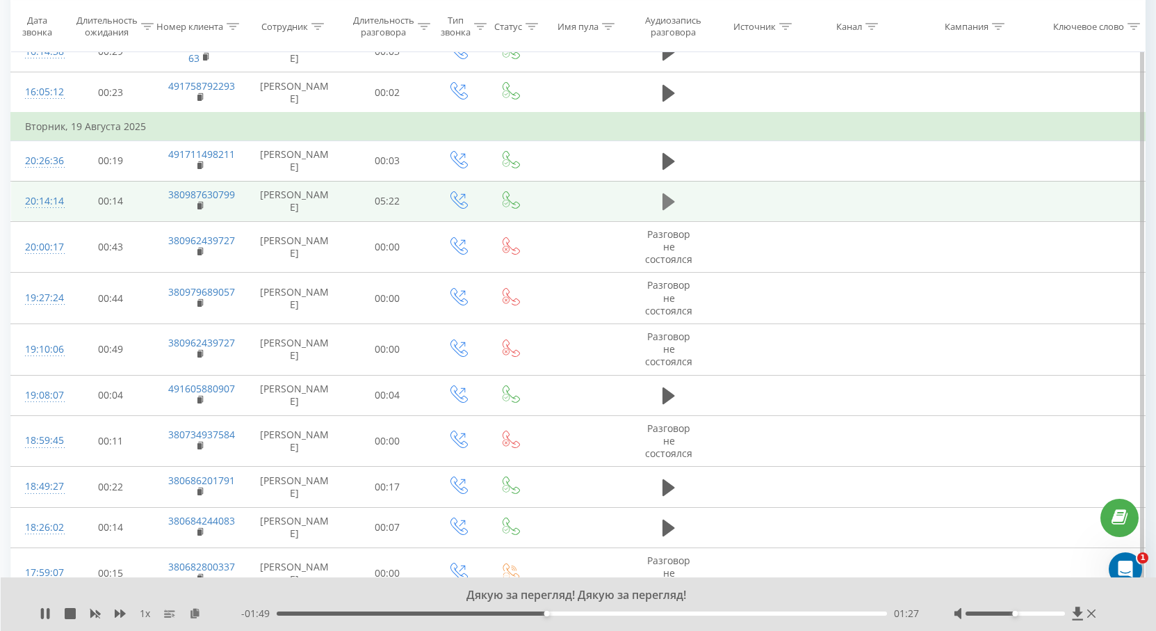
click at [672, 206] on icon at bounding box center [669, 201] width 13 height 19
click at [202, 202] on icon at bounding box center [201, 205] width 5 height 6
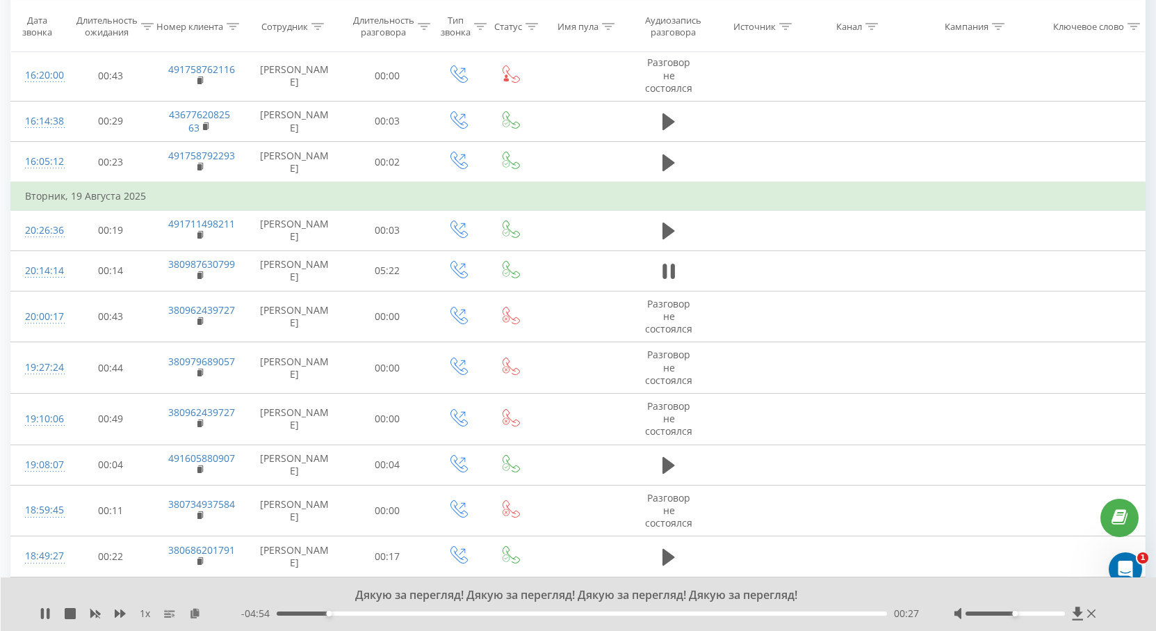
scroll to position [635, 0]
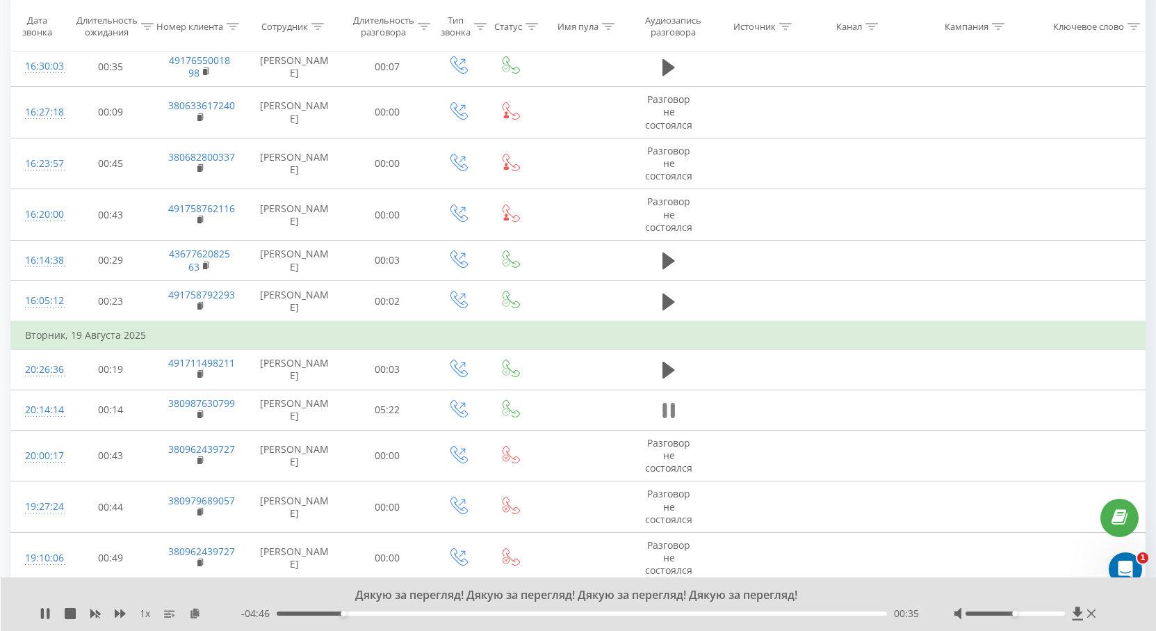
click at [674, 405] on icon at bounding box center [673, 410] width 4 height 15
drag, startPoint x: 342, startPoint y: 613, endPoint x: 236, endPoint y: 610, distance: 105.7
click at [236, 610] on div "1 x - 05:22 00:00 00:00" at bounding box center [570, 613] width 1060 height 14
click at [667, 407] on icon at bounding box center [669, 410] width 13 height 17
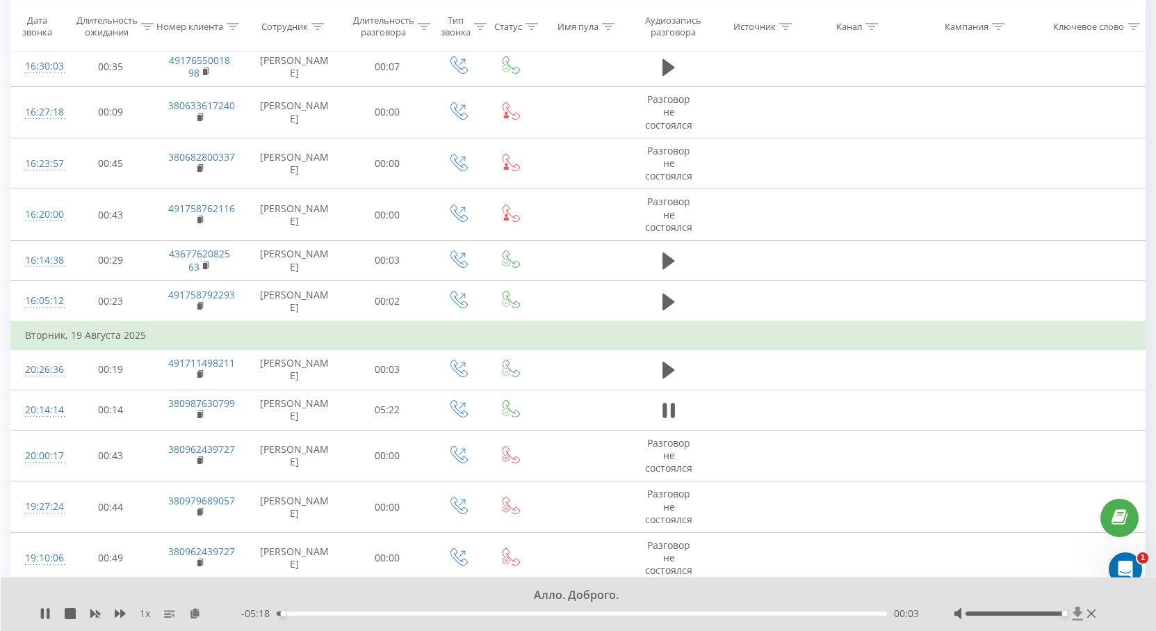
drag, startPoint x: 1016, startPoint y: 615, endPoint x: 1081, endPoint y: 609, distance: 64.9
click at [1081, 609] on div at bounding box center [1026, 613] width 145 height 14
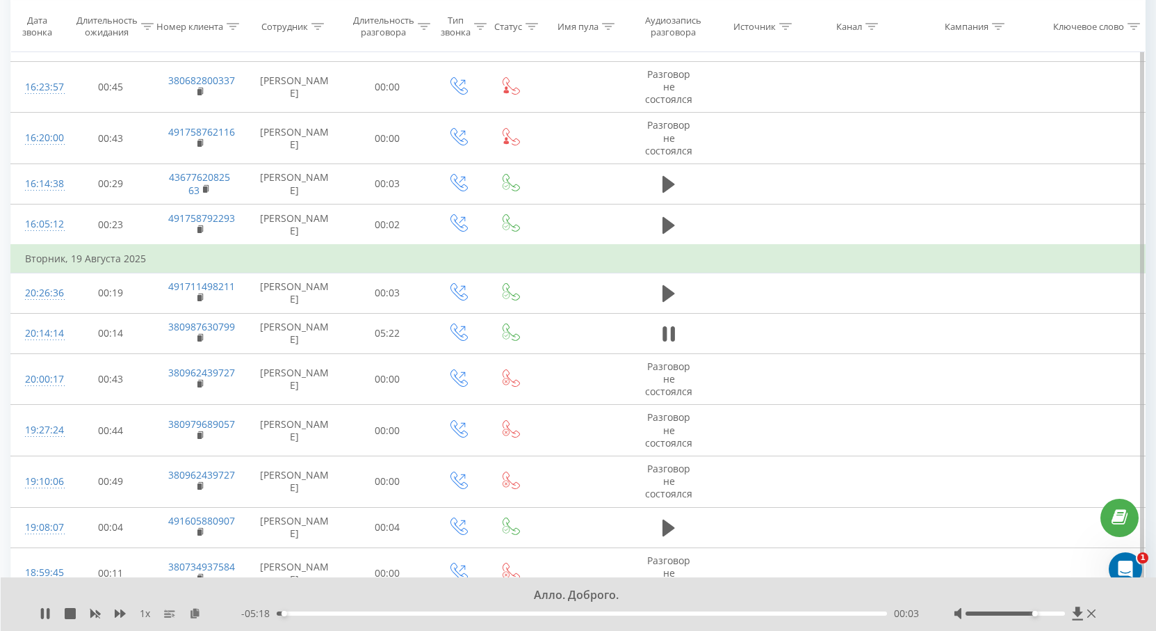
scroll to position [843, 0]
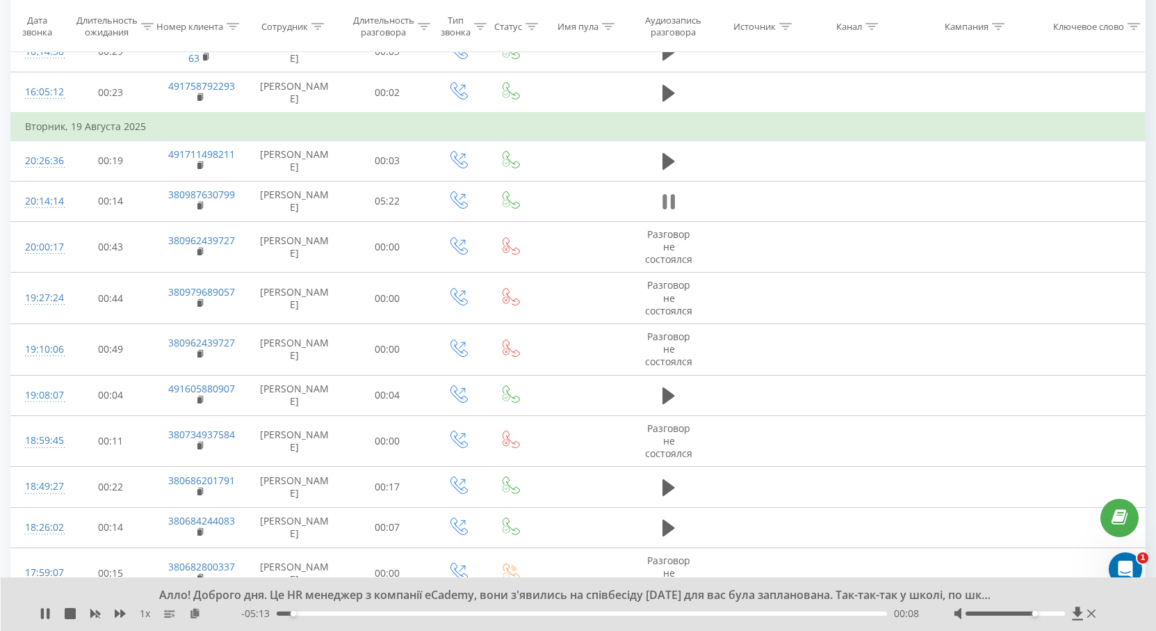
click at [673, 196] on icon at bounding box center [673, 201] width 4 height 15
click at [672, 197] on icon at bounding box center [669, 201] width 13 height 19
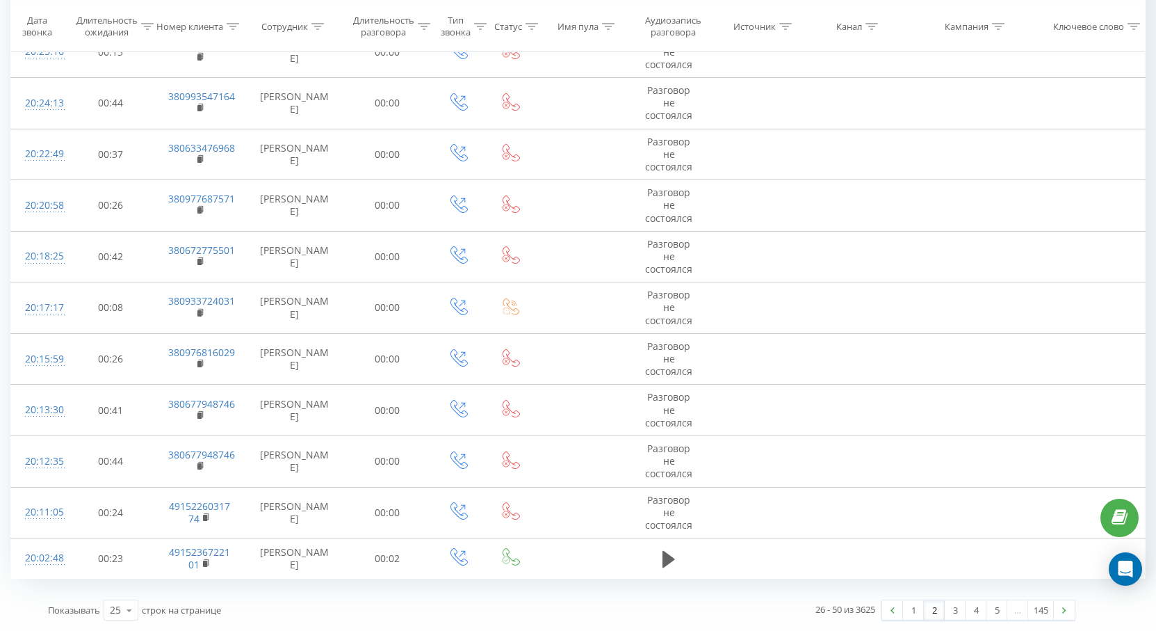
click at [937, 613] on link "2" at bounding box center [934, 609] width 21 height 19
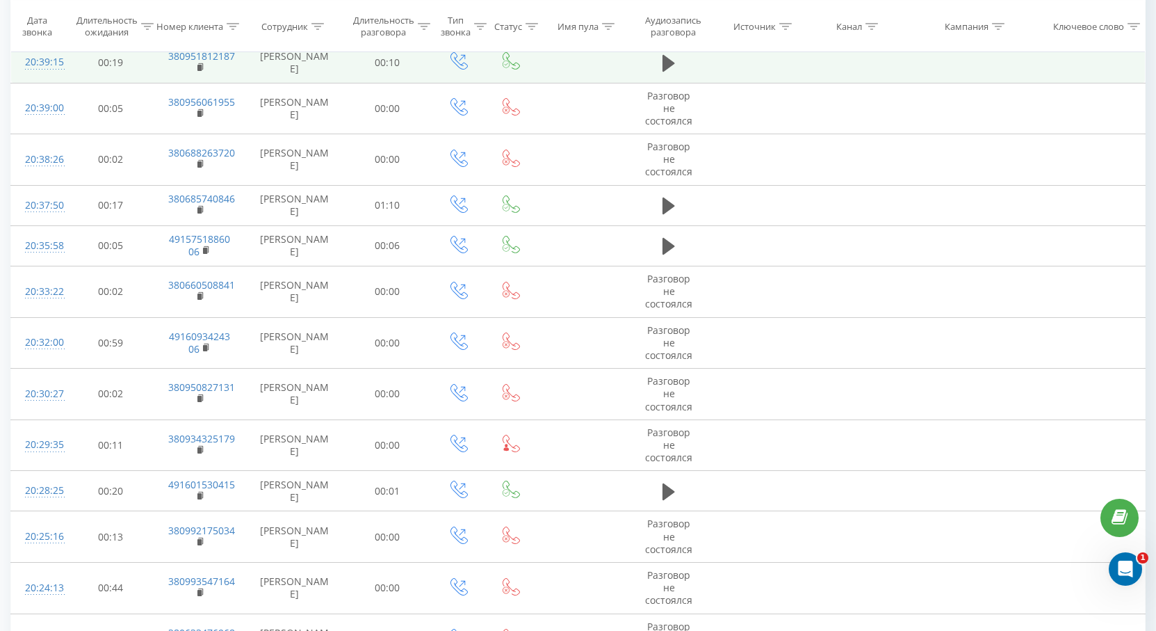
scroll to position [635, 0]
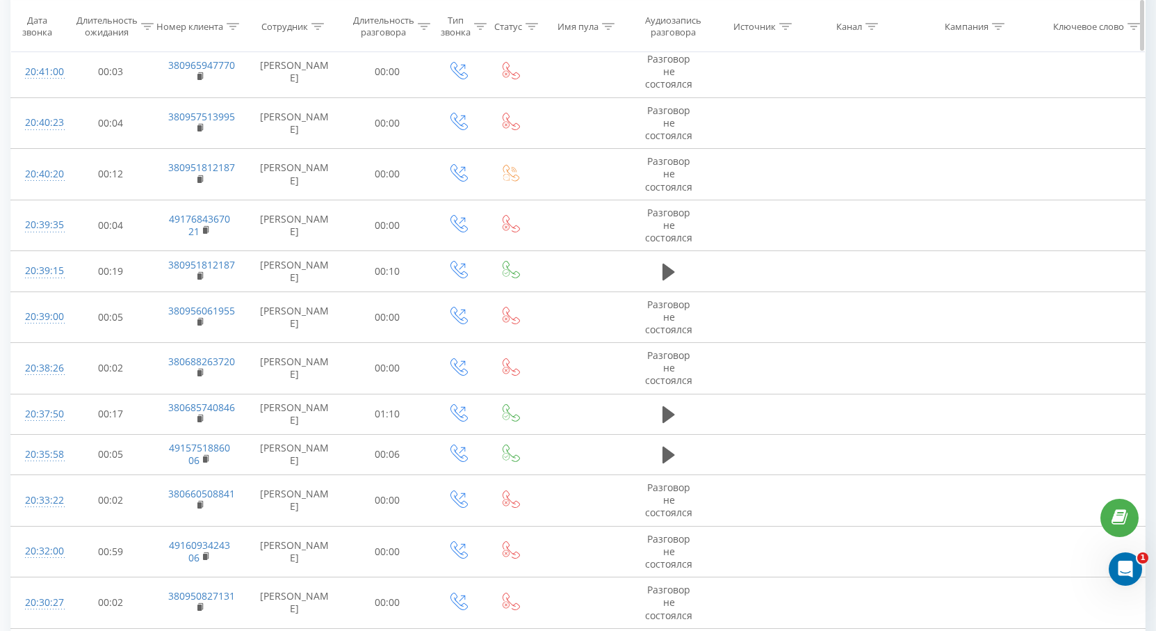
click at [317, 19] on th "Сотрудник" at bounding box center [294, 26] width 98 height 51
click at [323, 30] on div at bounding box center [317, 26] width 13 height 12
click at [318, 126] on input "text" at bounding box center [295, 125] width 122 height 24
type input "у"
click at [320, 127] on input "кор" at bounding box center [295, 125] width 122 height 24
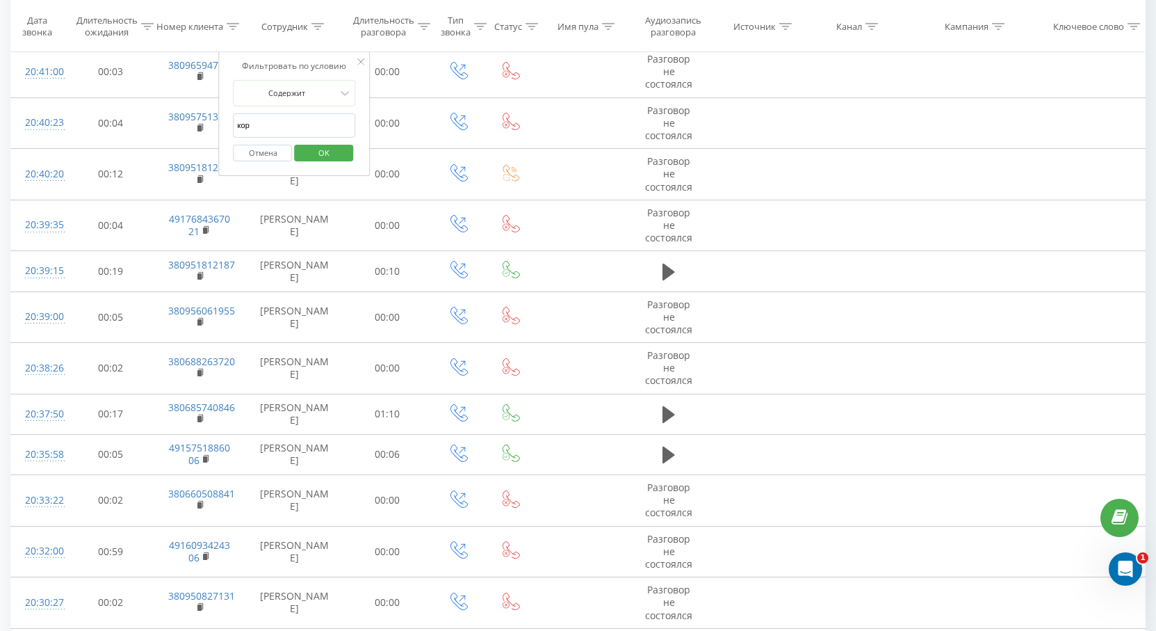
type input "[PERSON_NAME]"
click at [325, 156] on span "OK" at bounding box center [324, 152] width 39 height 22
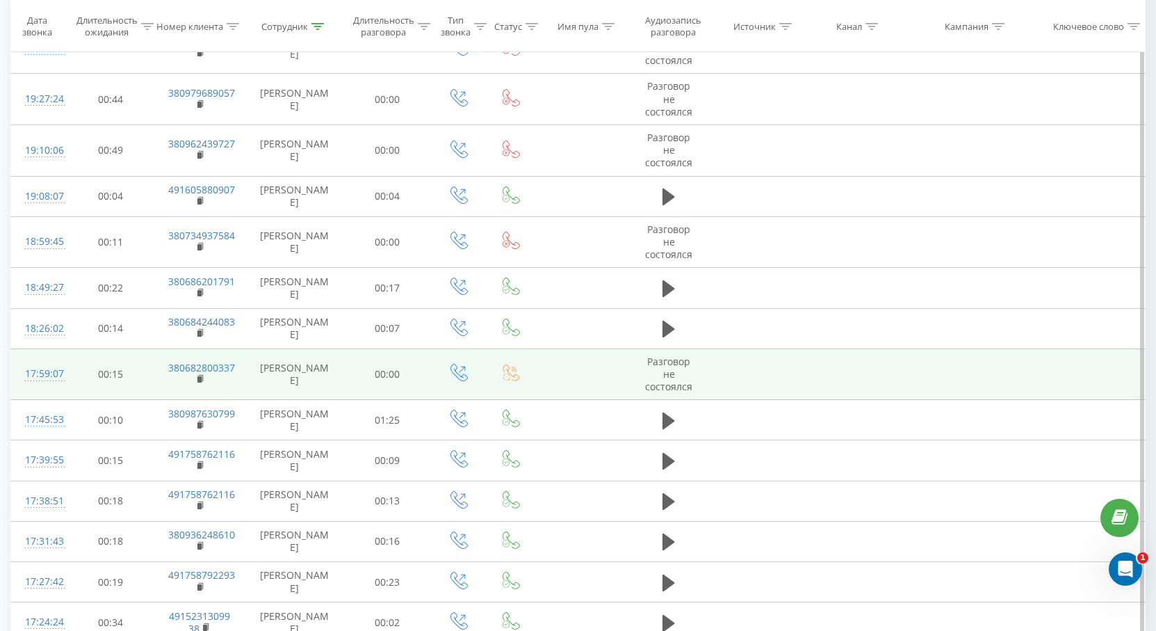
scroll to position [1052, 0]
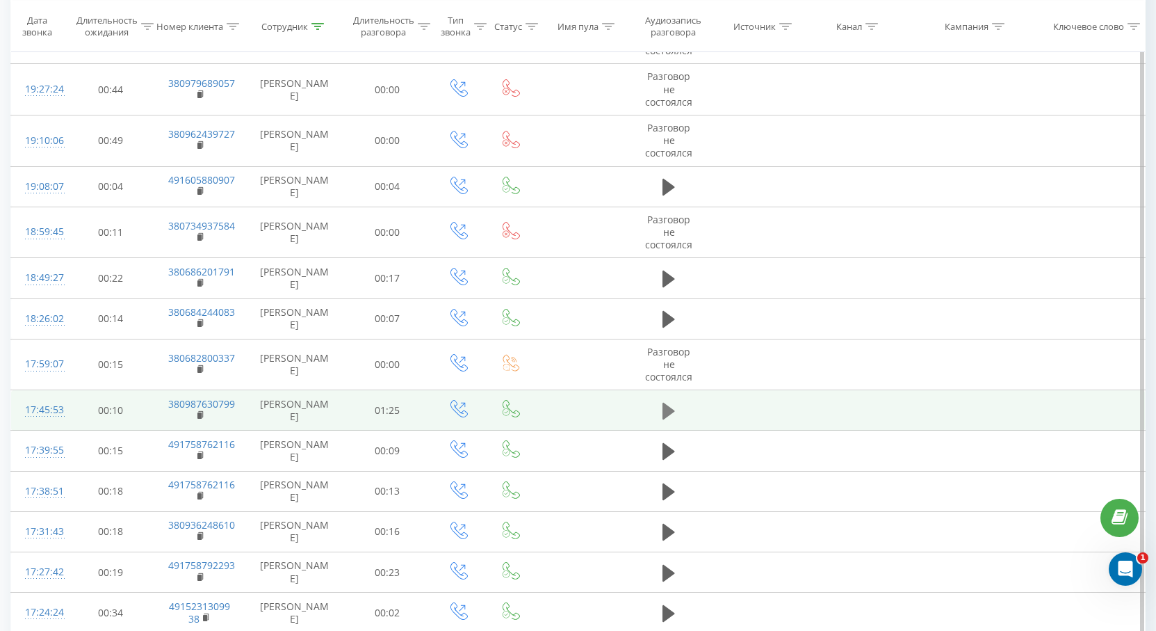
click at [669, 410] on icon at bounding box center [669, 411] width 13 height 17
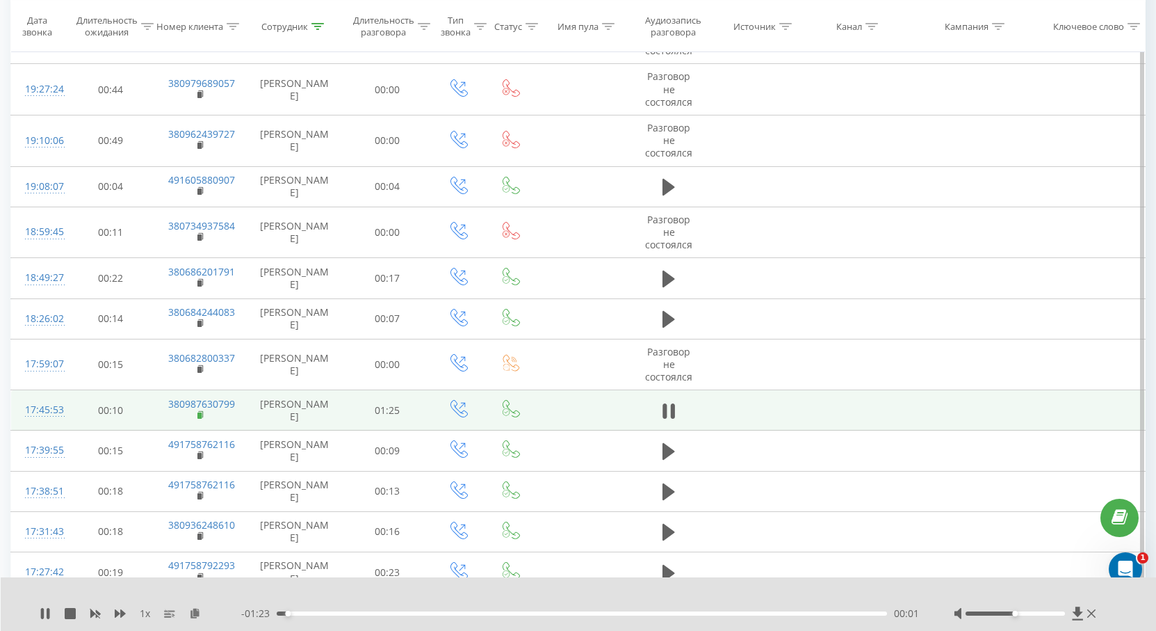
click at [198, 416] on rect at bounding box center [199, 415] width 4 height 6
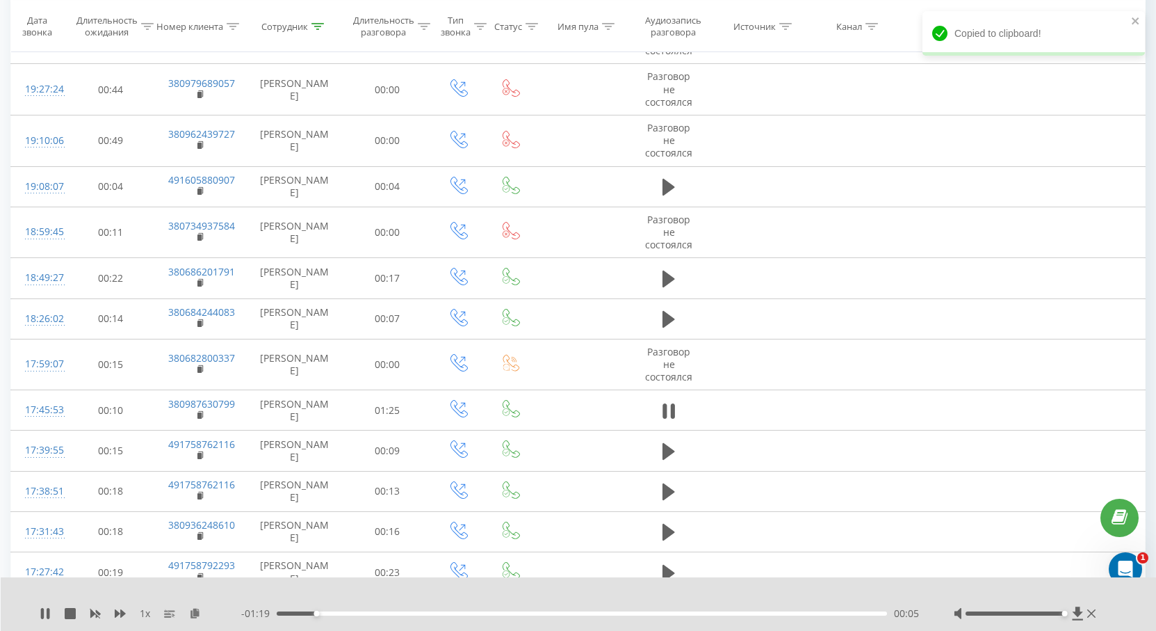
drag, startPoint x: 1021, startPoint y: 613, endPoint x: 1071, endPoint y: 610, distance: 50.1
click at [1071, 610] on div at bounding box center [1026, 613] width 145 height 14
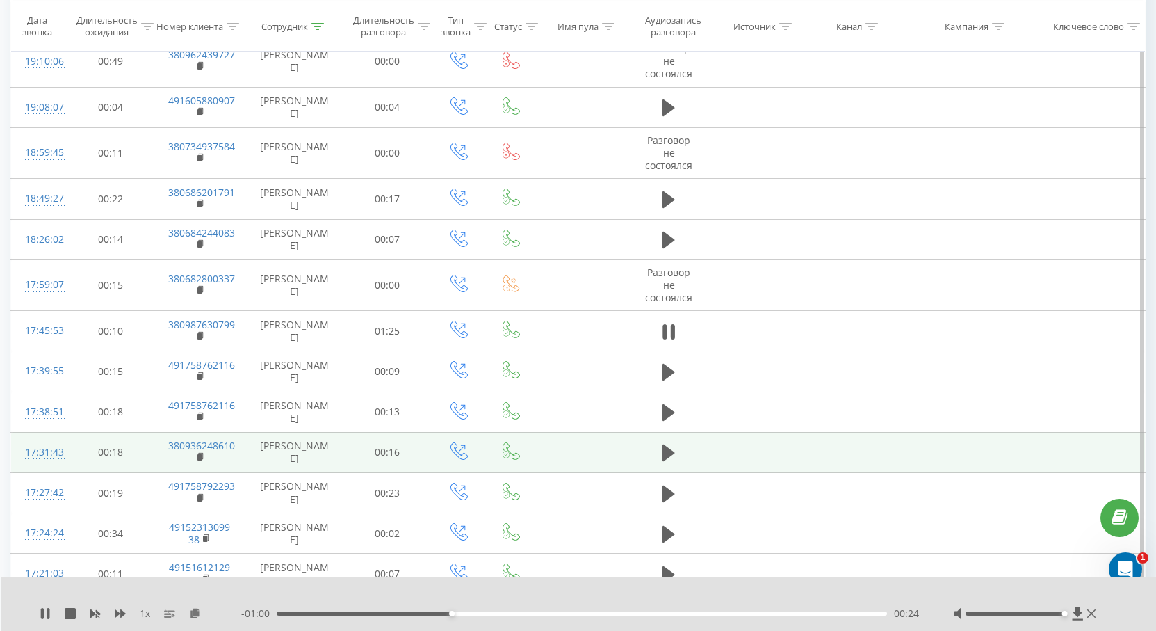
scroll to position [1191, 0]
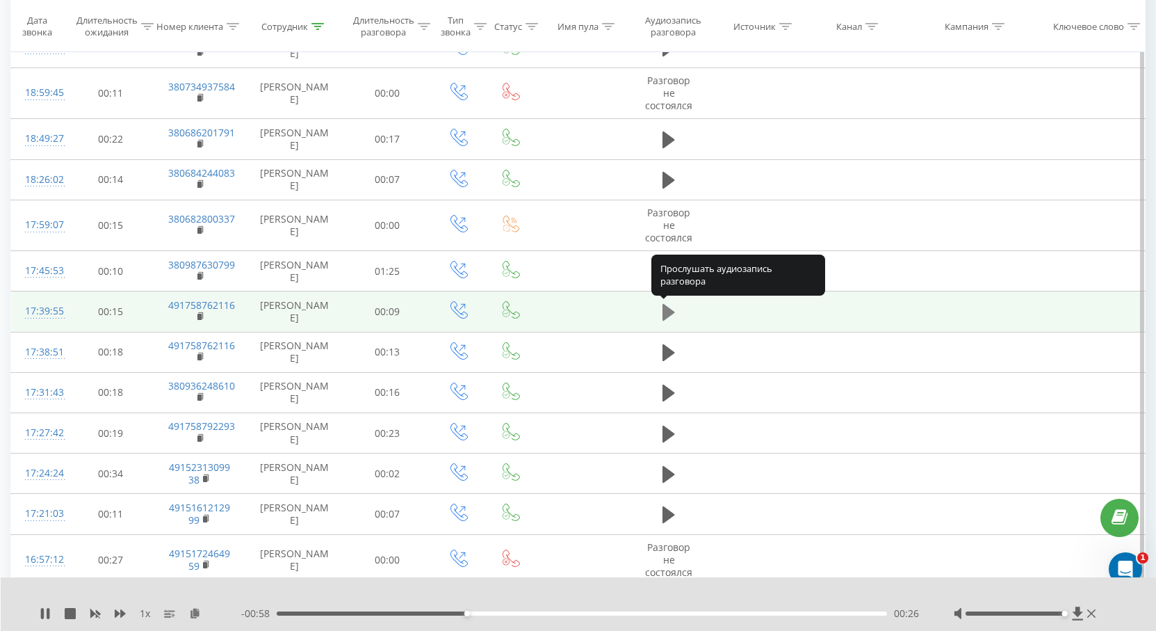
click at [676, 309] on button at bounding box center [668, 312] width 21 height 21
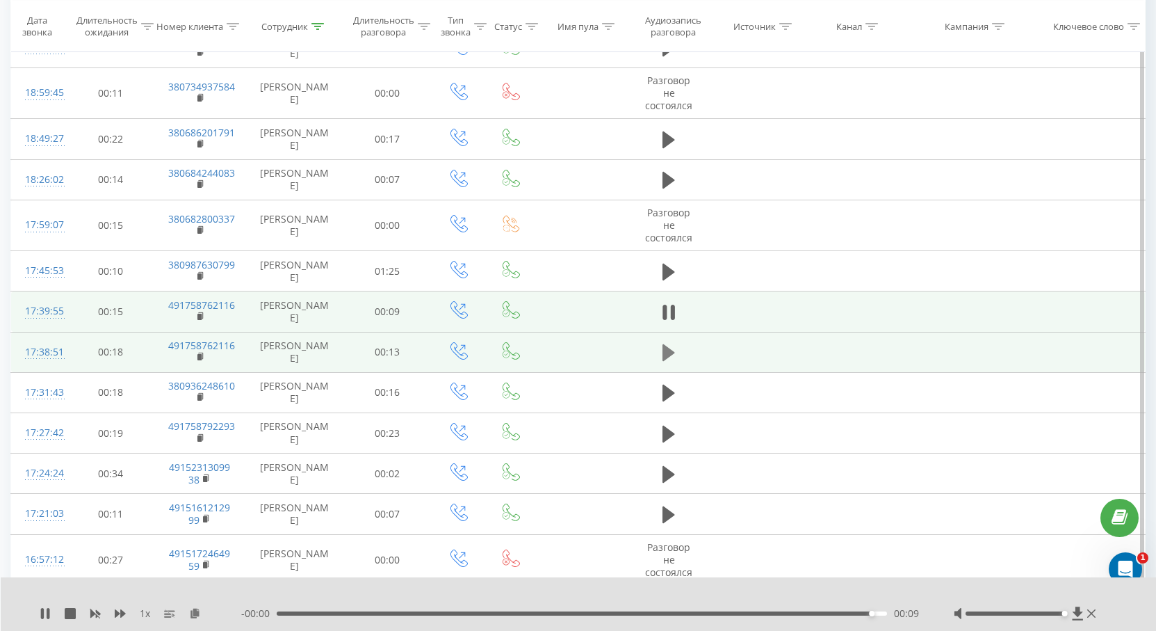
click at [670, 350] on icon at bounding box center [669, 352] width 13 height 17
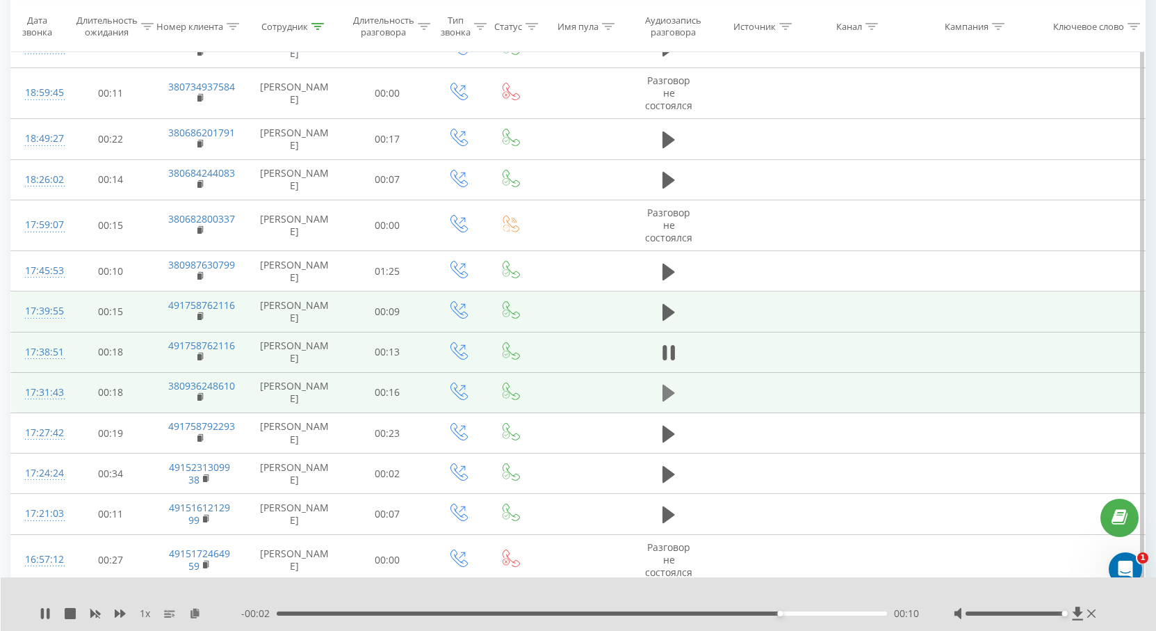
click at [667, 390] on icon at bounding box center [669, 392] width 13 height 17
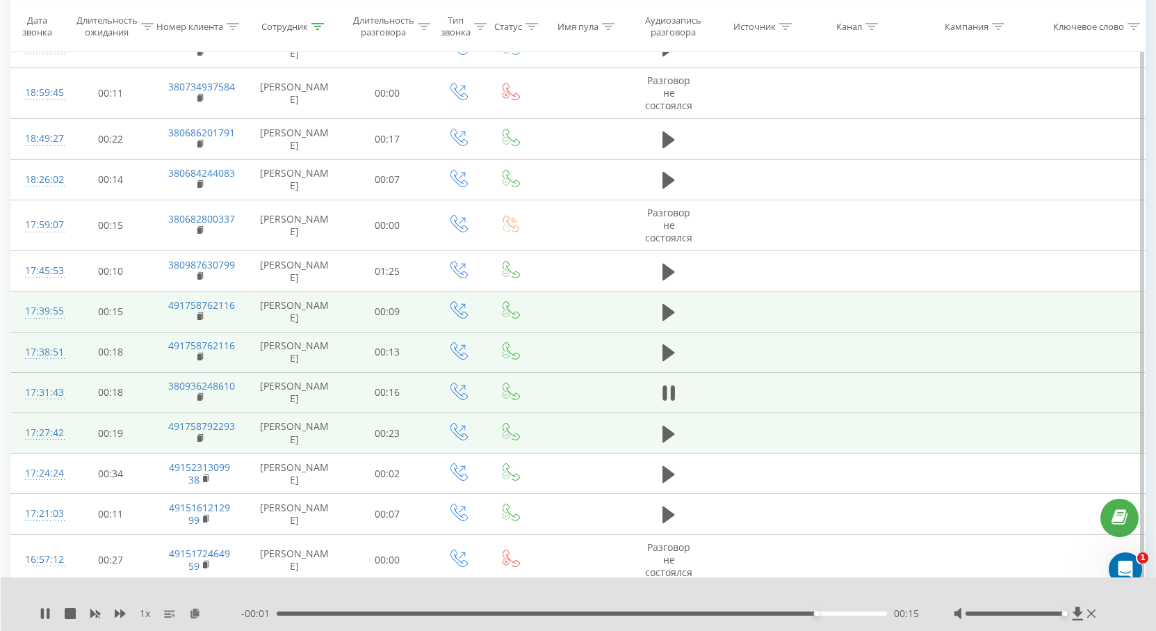
click at [655, 434] on td at bounding box center [669, 433] width 84 height 40
click at [667, 435] on icon at bounding box center [669, 433] width 13 height 17
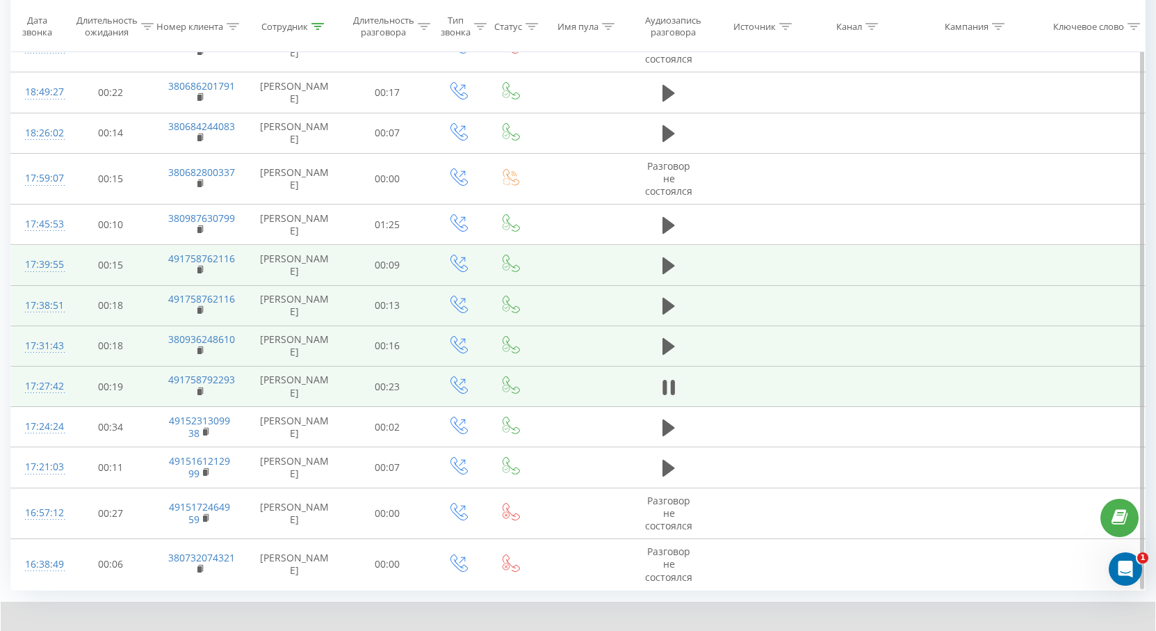
scroll to position [1249, 0]
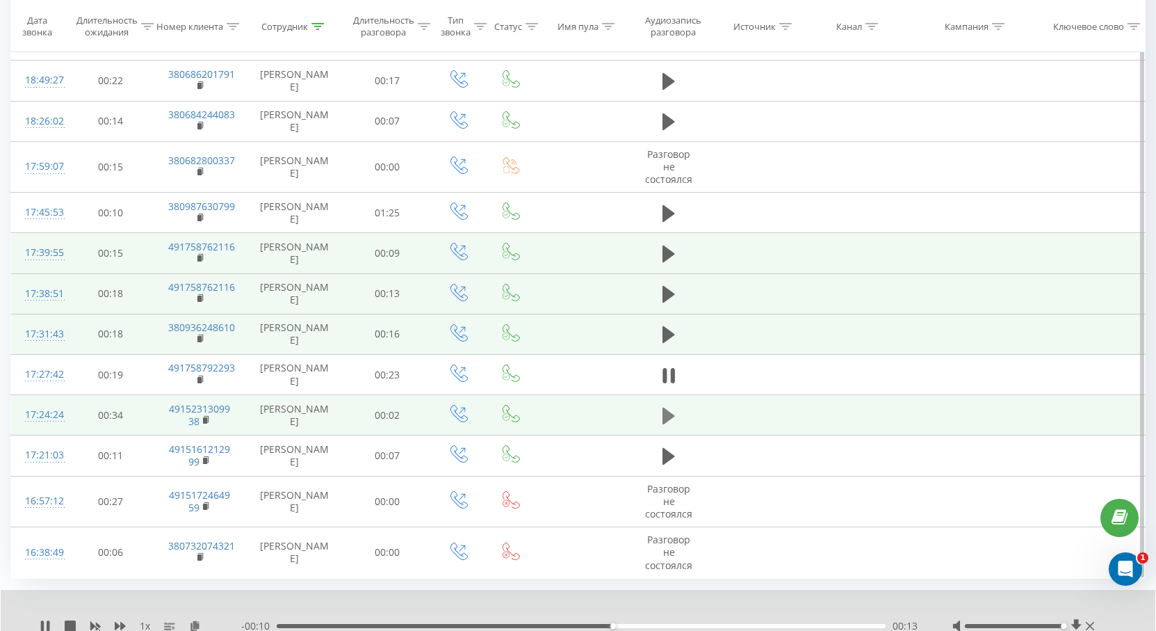
click at [669, 406] on icon at bounding box center [669, 415] width 13 height 19
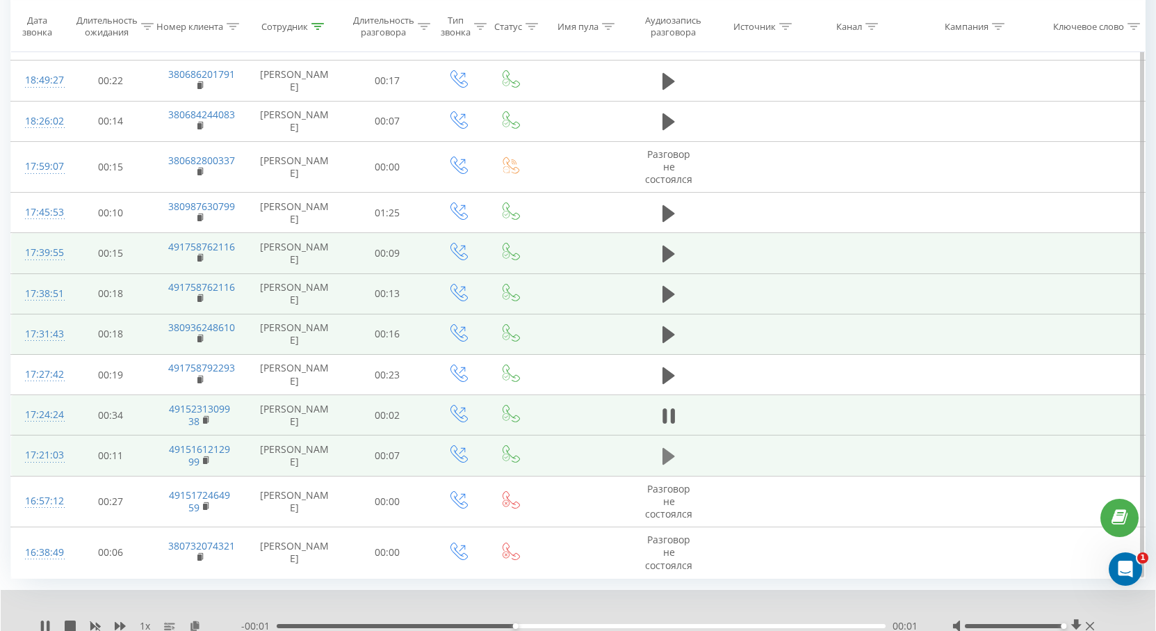
click at [669, 457] on icon at bounding box center [669, 456] width 13 height 17
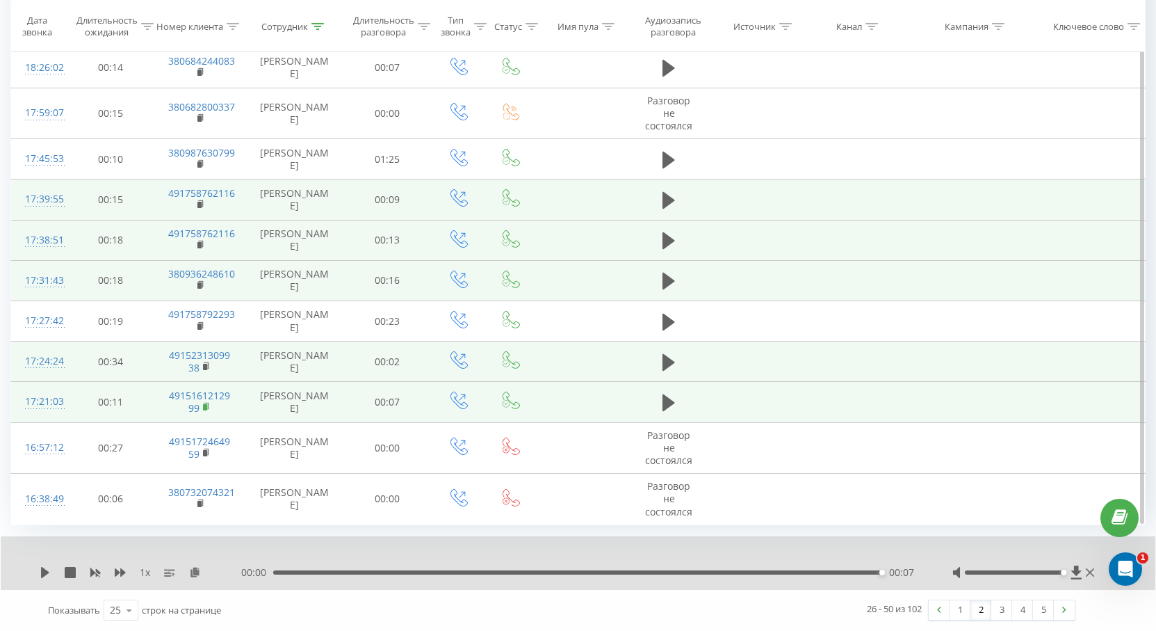
click at [206, 403] on icon at bounding box center [206, 406] width 5 height 6
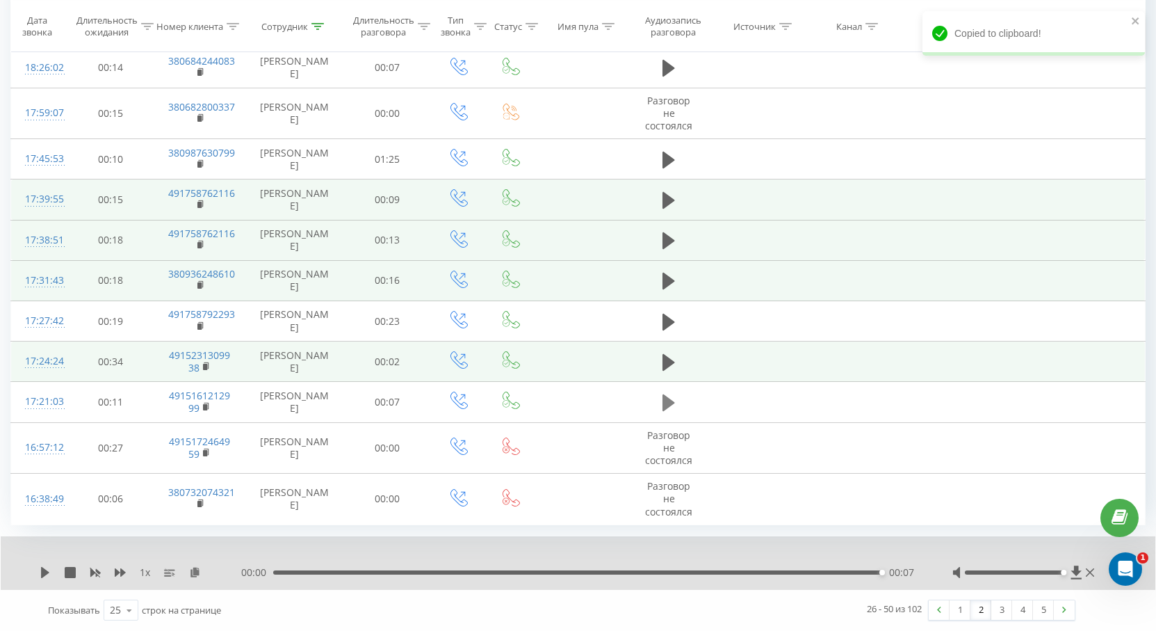
click at [666, 402] on icon at bounding box center [669, 402] width 13 height 17
click at [669, 402] on icon at bounding box center [669, 402] width 13 height 17
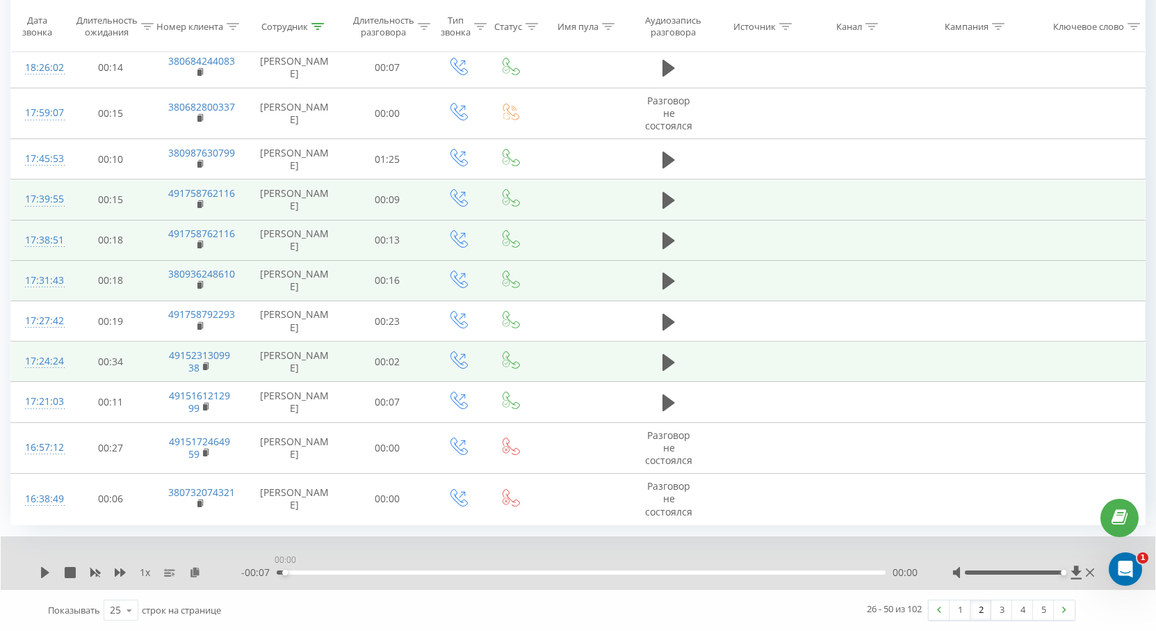
drag, startPoint x: 879, startPoint y: 573, endPoint x: 261, endPoint y: 539, distance: 619.0
click at [262, 538] on div "1 x - 00:07 00:00 00:00" at bounding box center [578, 563] width 1155 height 54
click at [667, 402] on icon at bounding box center [669, 402] width 13 height 17
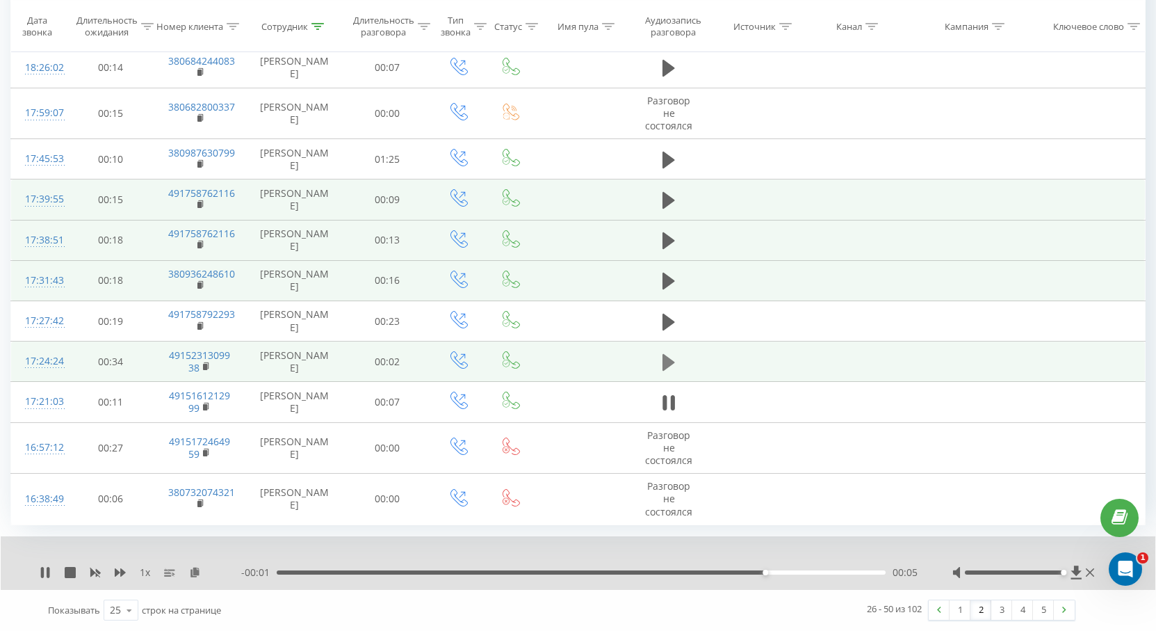
click at [672, 359] on icon at bounding box center [669, 361] width 13 height 19
click at [664, 411] on icon at bounding box center [669, 402] width 13 height 19
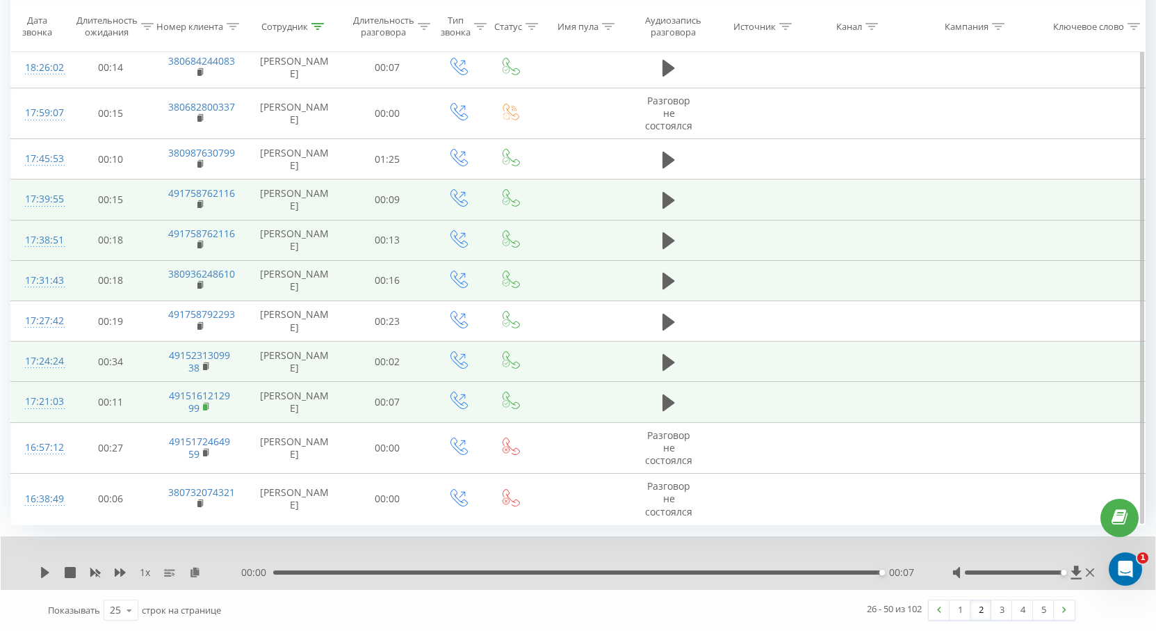
click at [206, 405] on rect at bounding box center [205, 407] width 4 height 6
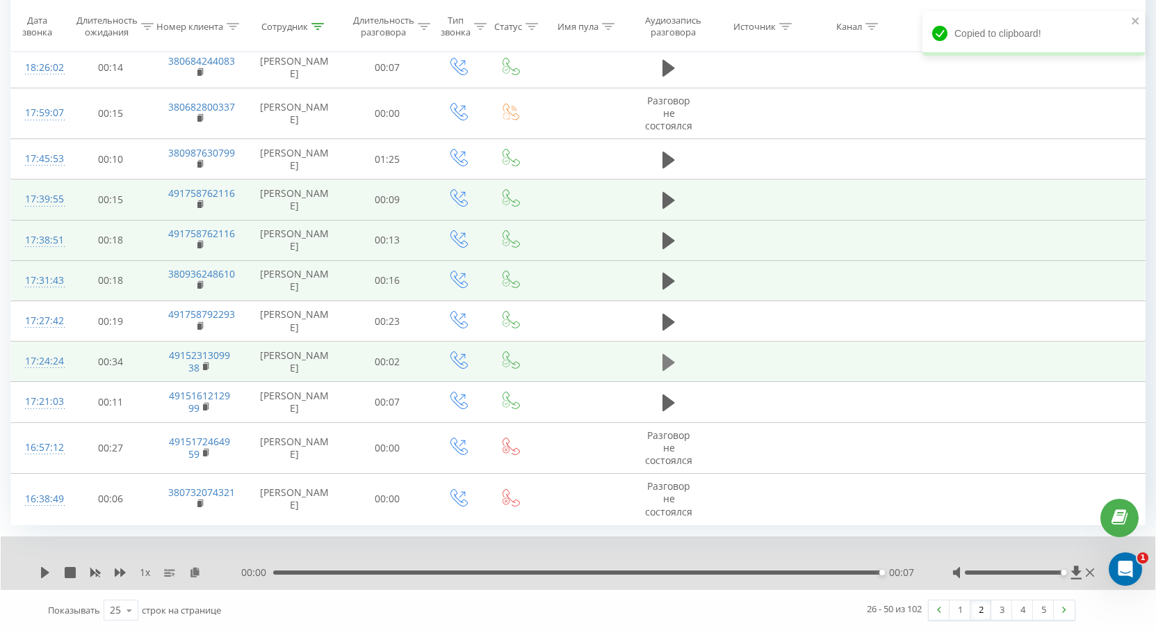
click at [665, 354] on icon at bounding box center [669, 361] width 13 height 19
click at [206, 367] on rect at bounding box center [205, 367] width 4 height 6
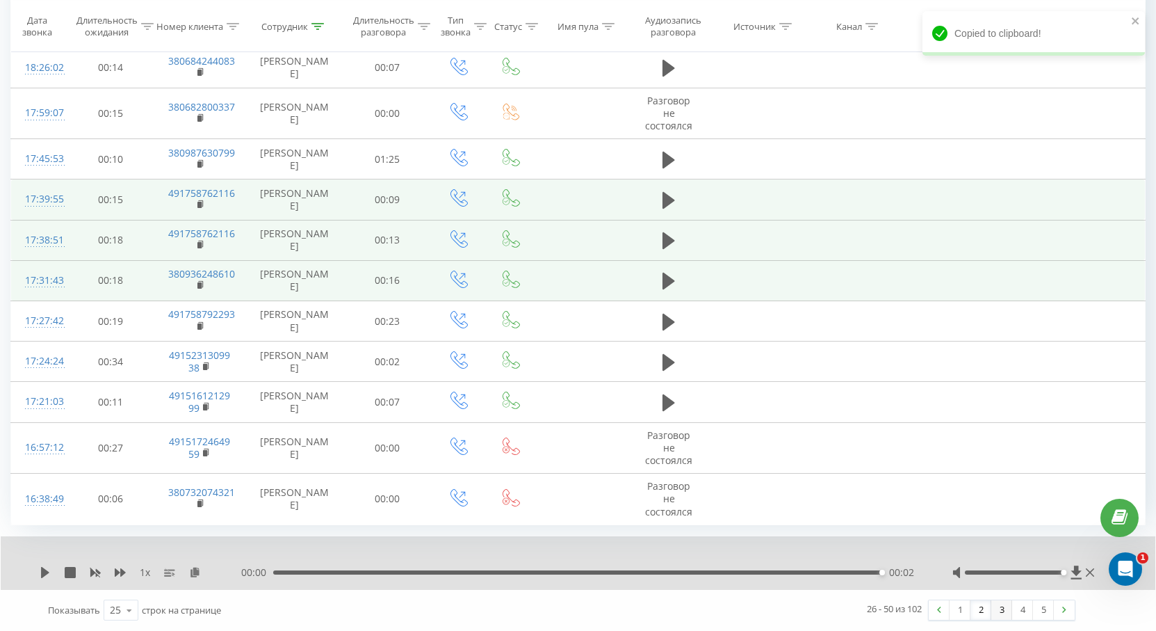
click at [1001, 610] on link "3" at bounding box center [1001, 609] width 21 height 19
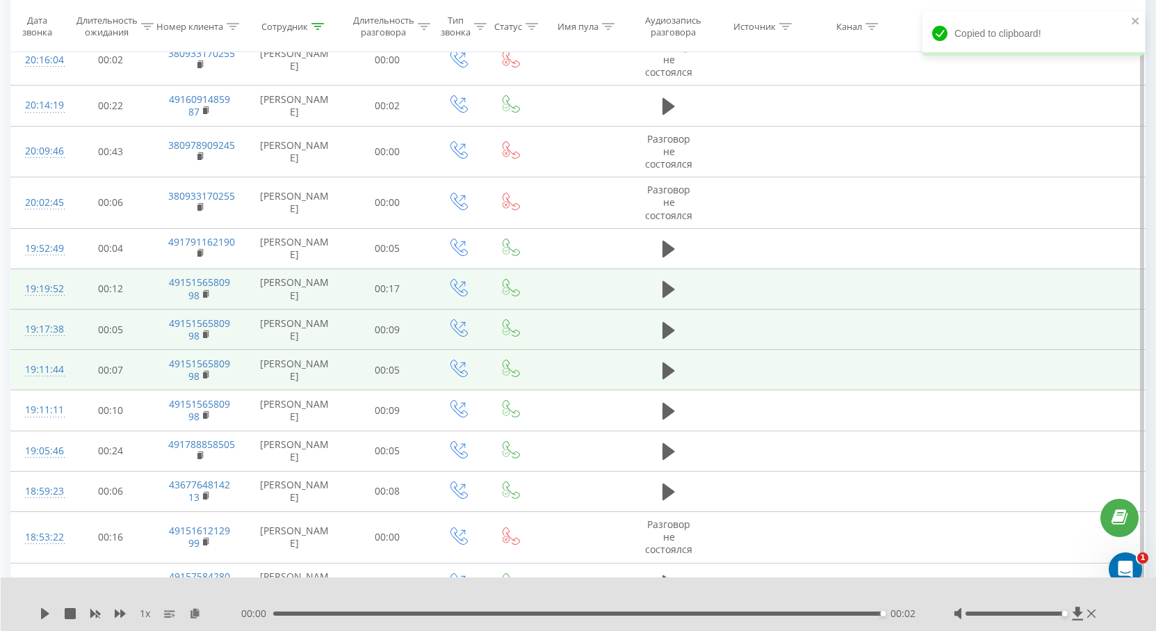
scroll to position [565, 0]
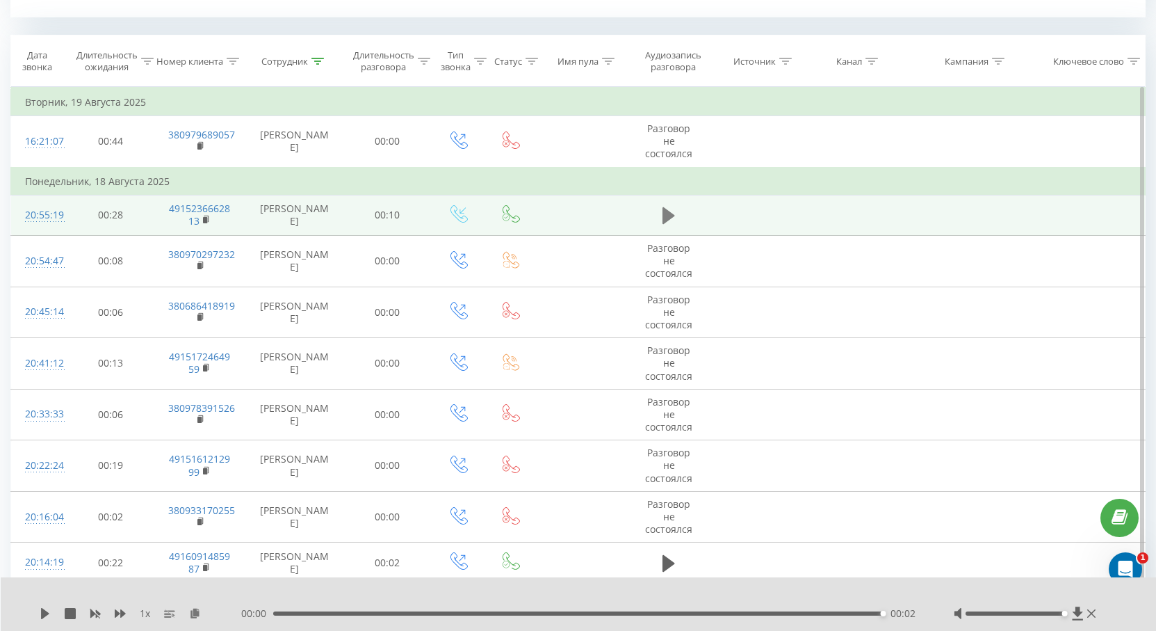
click at [672, 216] on icon at bounding box center [669, 215] width 13 height 17
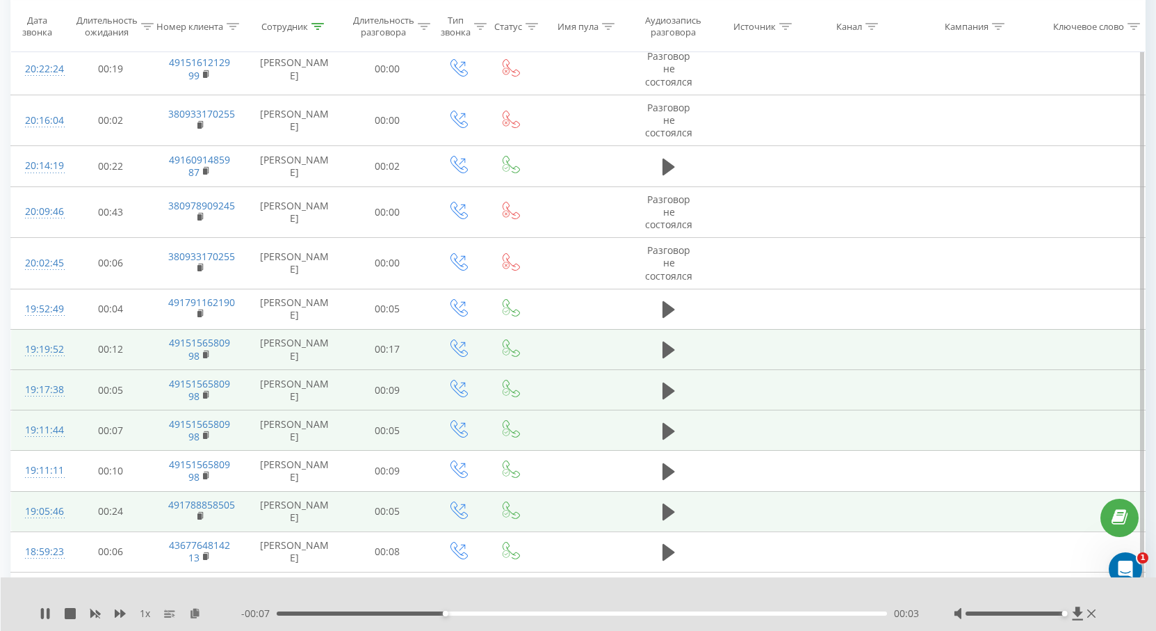
scroll to position [982, 0]
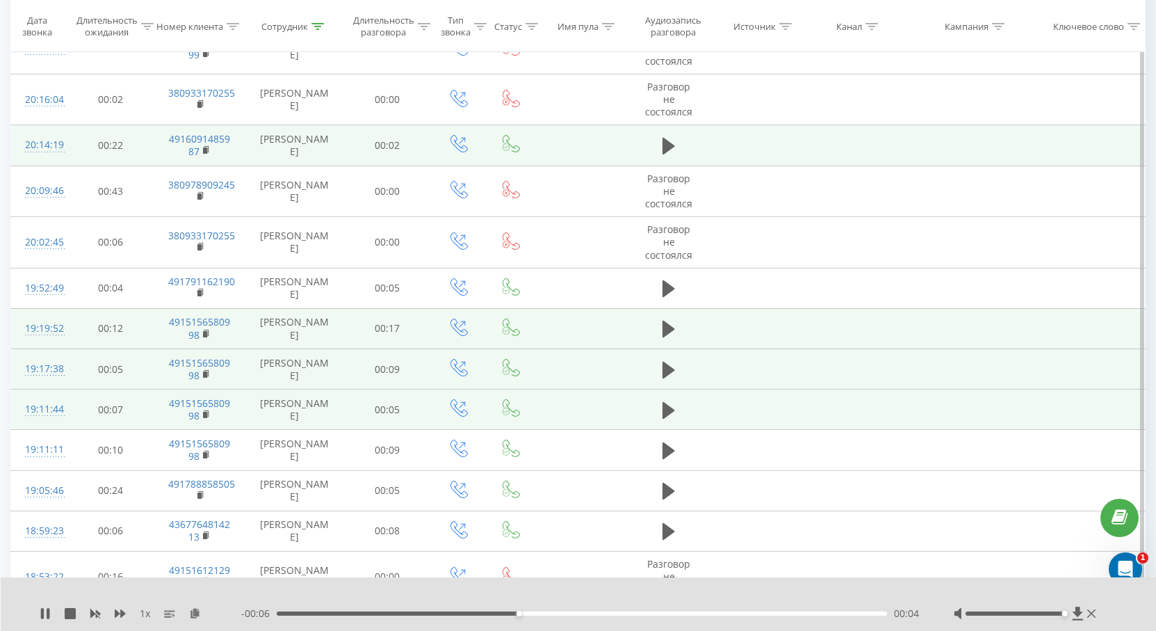
click at [663, 129] on td at bounding box center [669, 145] width 84 height 40
click at [663, 140] on icon at bounding box center [669, 146] width 13 height 17
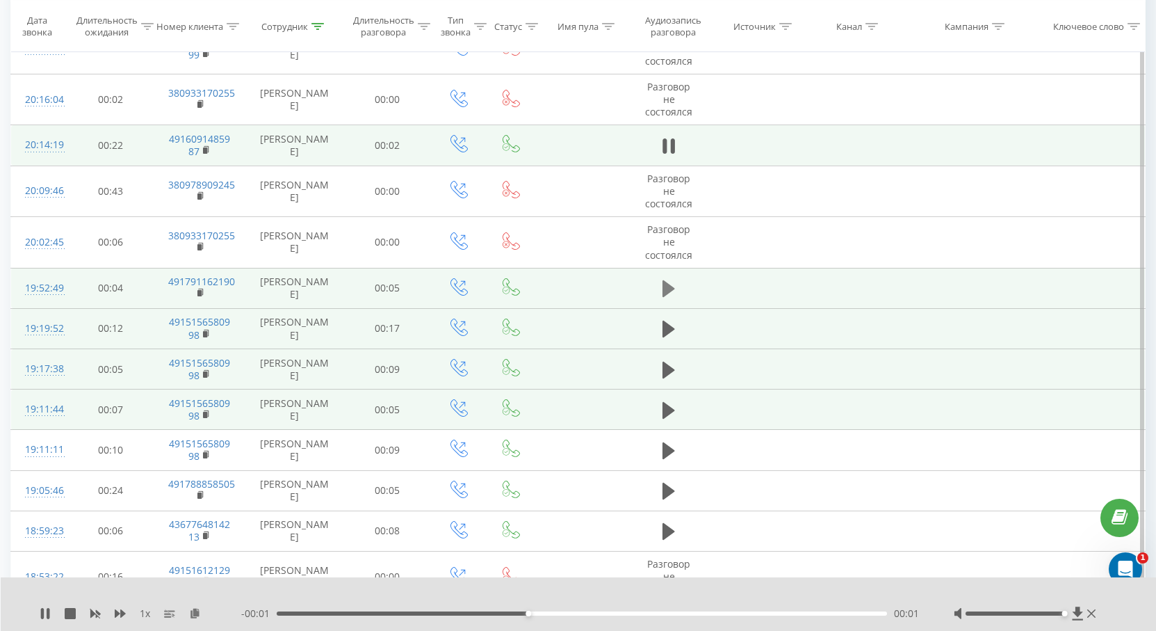
click at [668, 295] on icon at bounding box center [669, 288] width 13 height 19
click at [664, 332] on icon at bounding box center [669, 329] width 13 height 17
click at [207, 332] on rect at bounding box center [205, 333] width 4 height 6
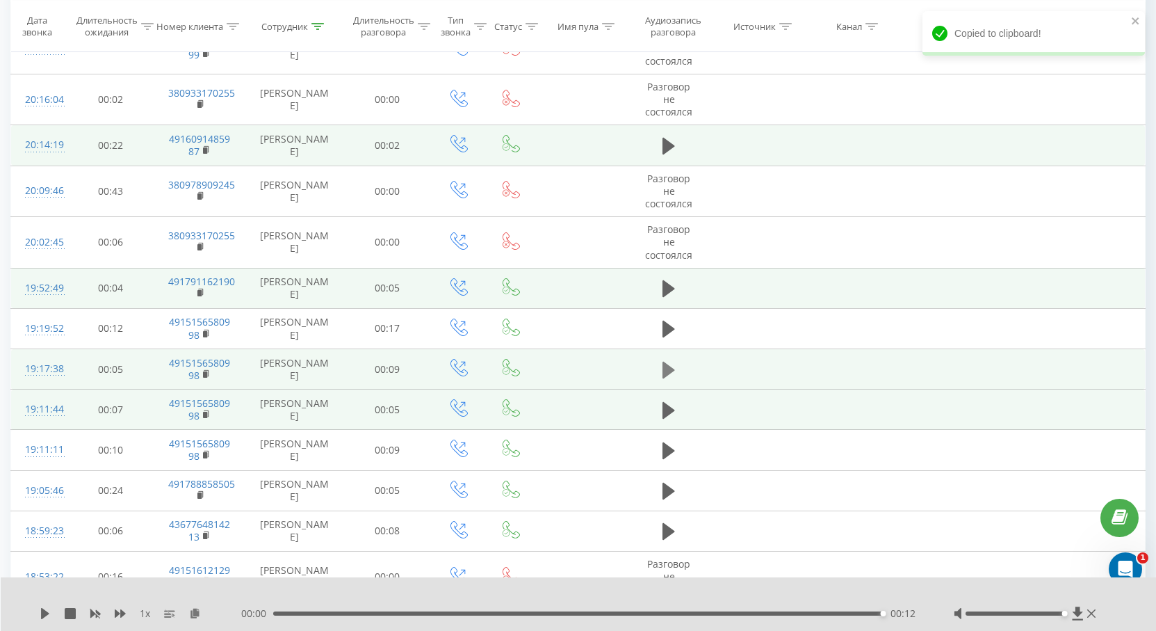
click at [662, 373] on button at bounding box center [668, 369] width 21 height 21
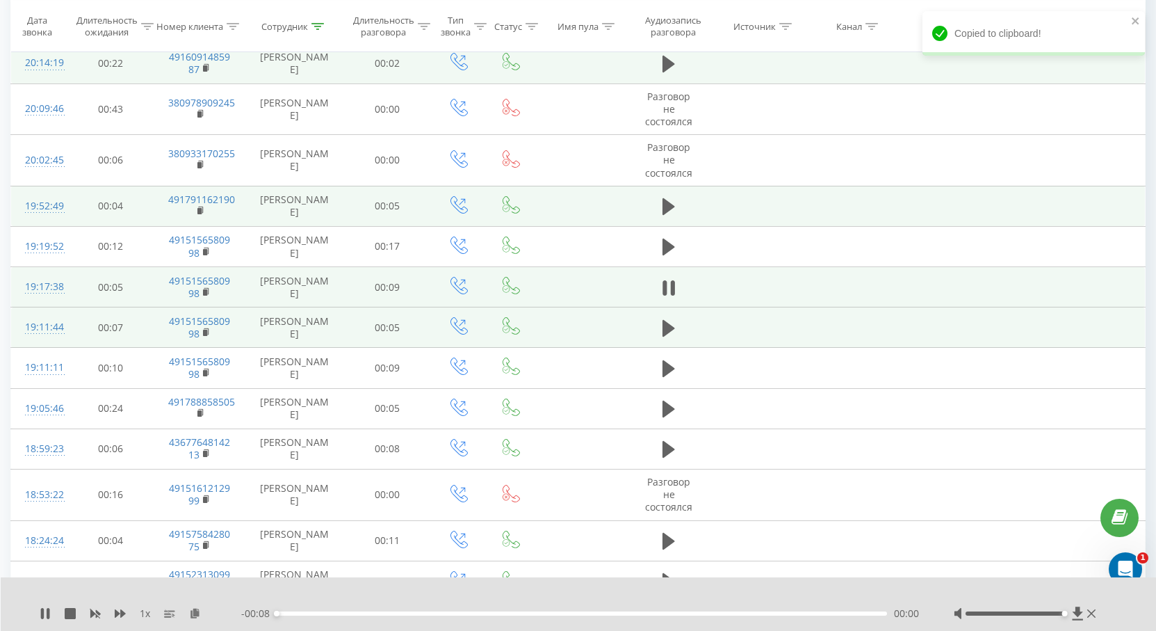
scroll to position [1121, 0]
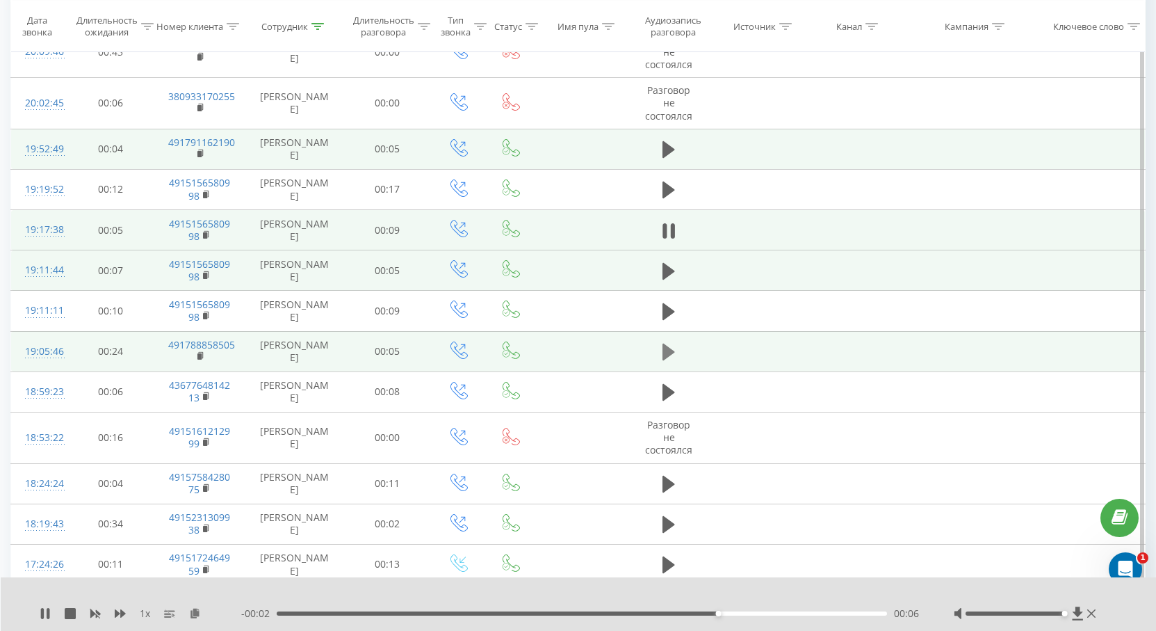
click at [669, 350] on icon at bounding box center [669, 351] width 13 height 17
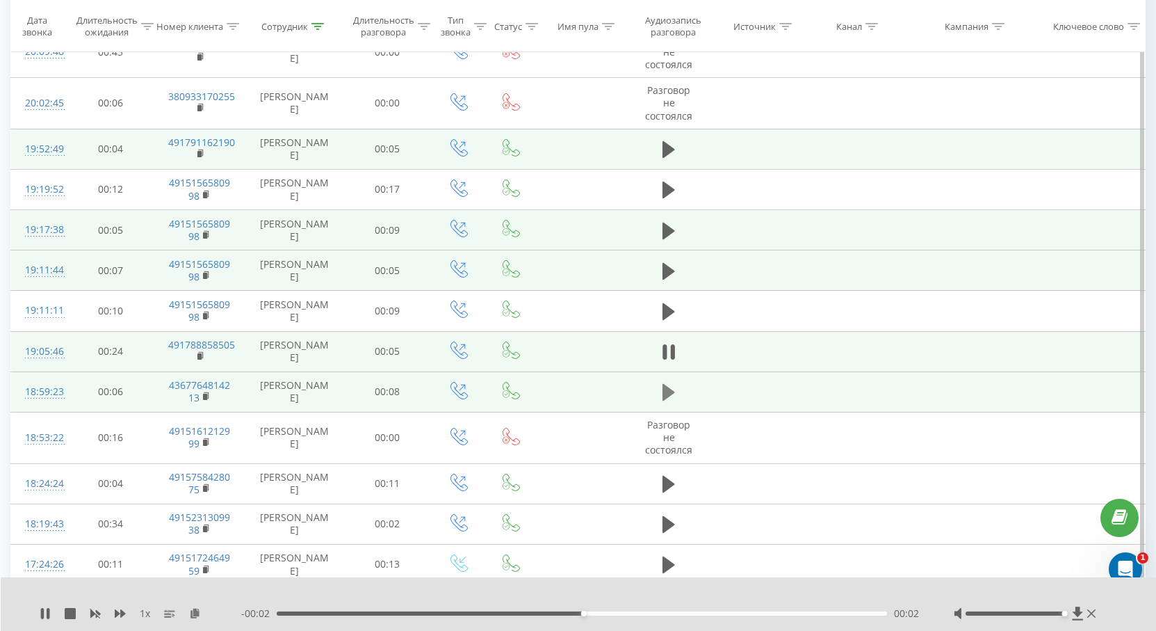
click at [665, 388] on icon at bounding box center [669, 392] width 13 height 17
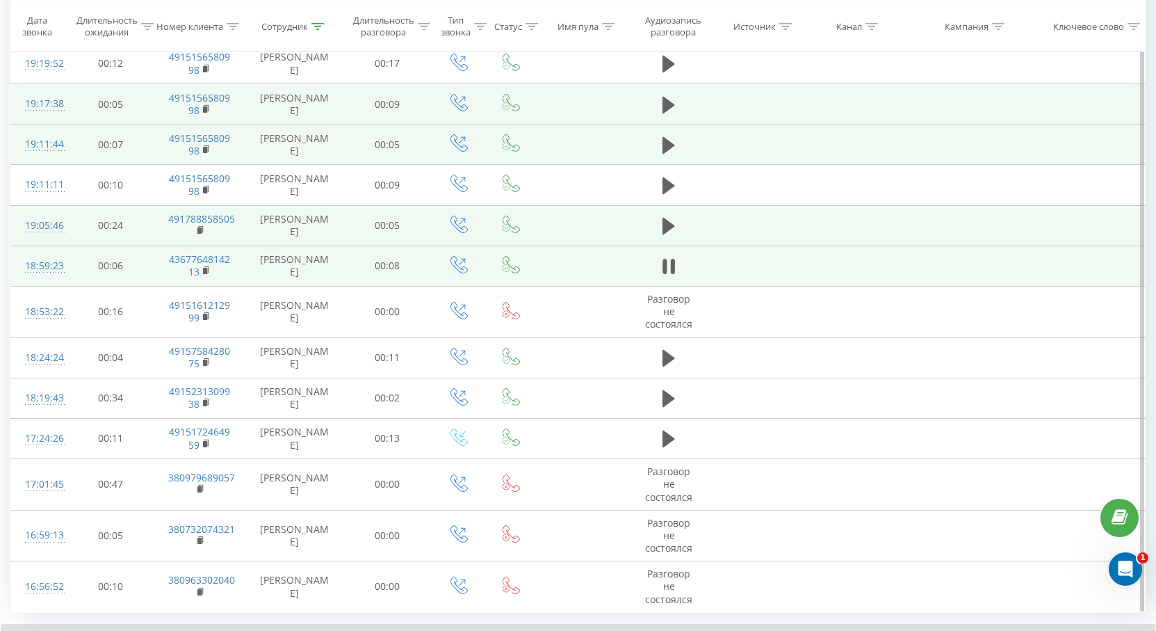
scroll to position [1261, 0]
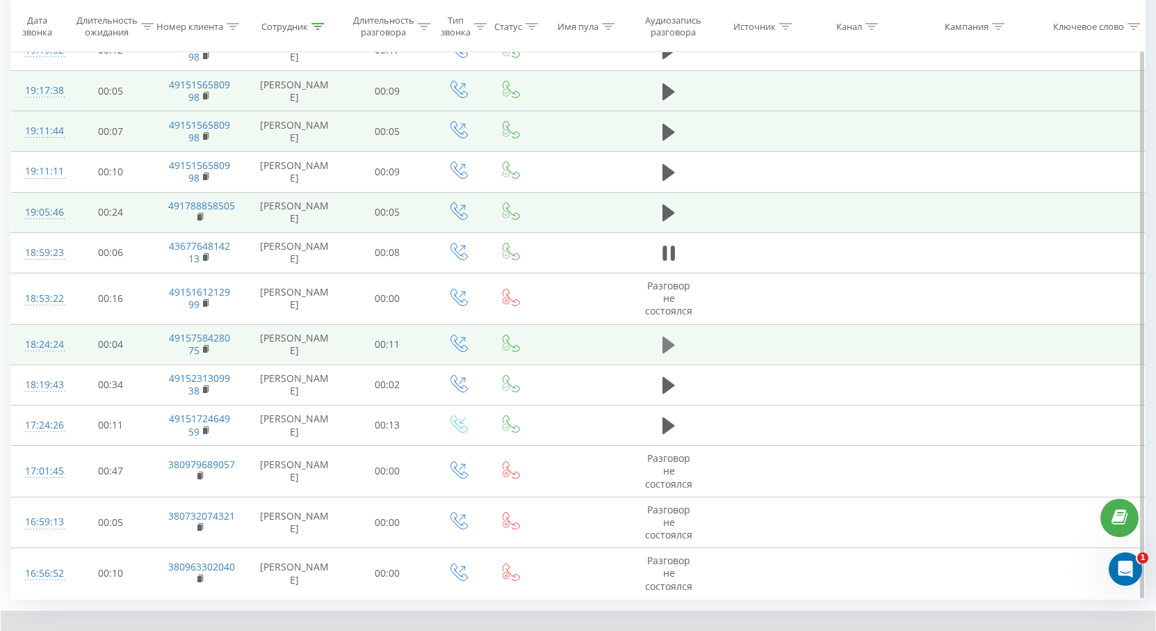
click at [665, 343] on icon at bounding box center [669, 345] width 13 height 17
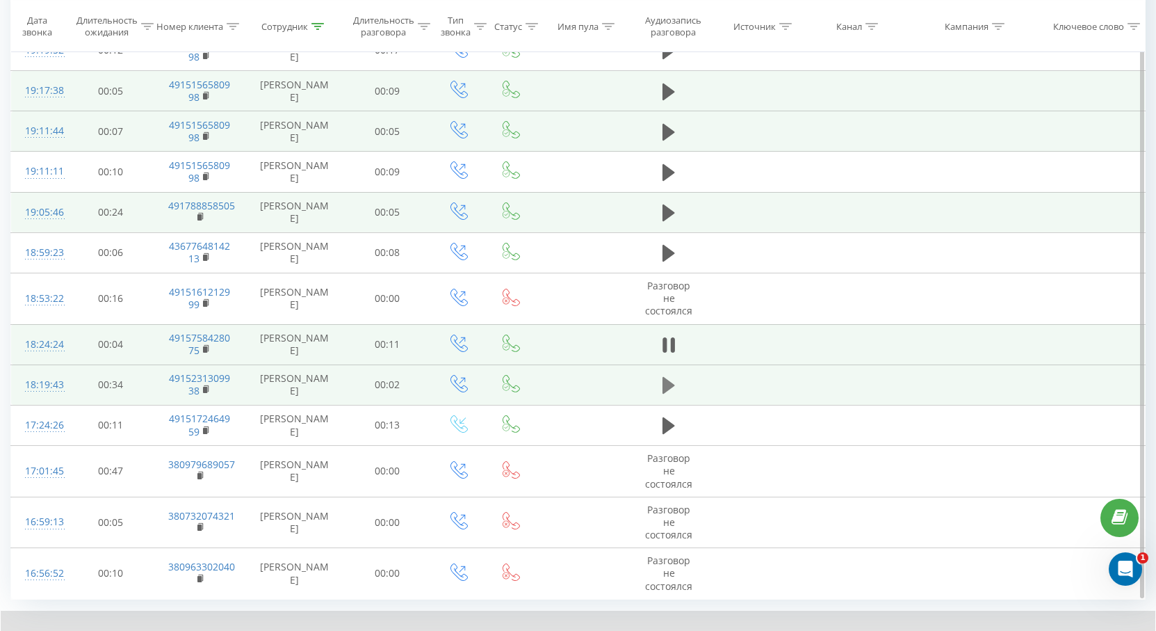
click at [666, 382] on icon at bounding box center [669, 385] width 13 height 17
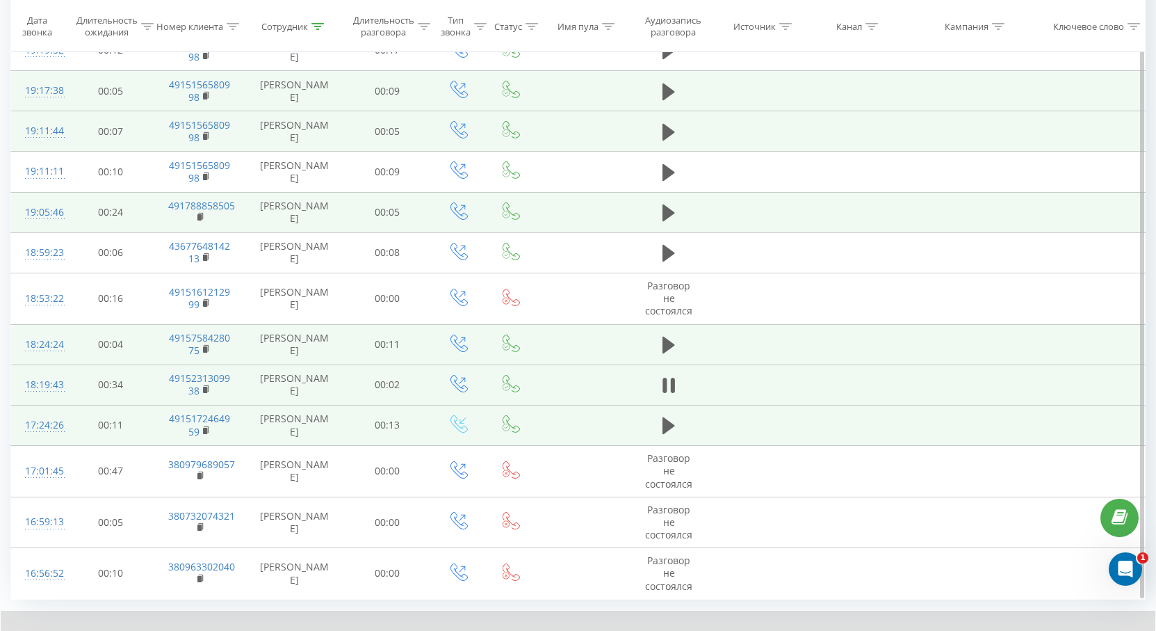
click at [655, 431] on td at bounding box center [669, 425] width 84 height 40
click at [667, 425] on icon at bounding box center [669, 425] width 13 height 17
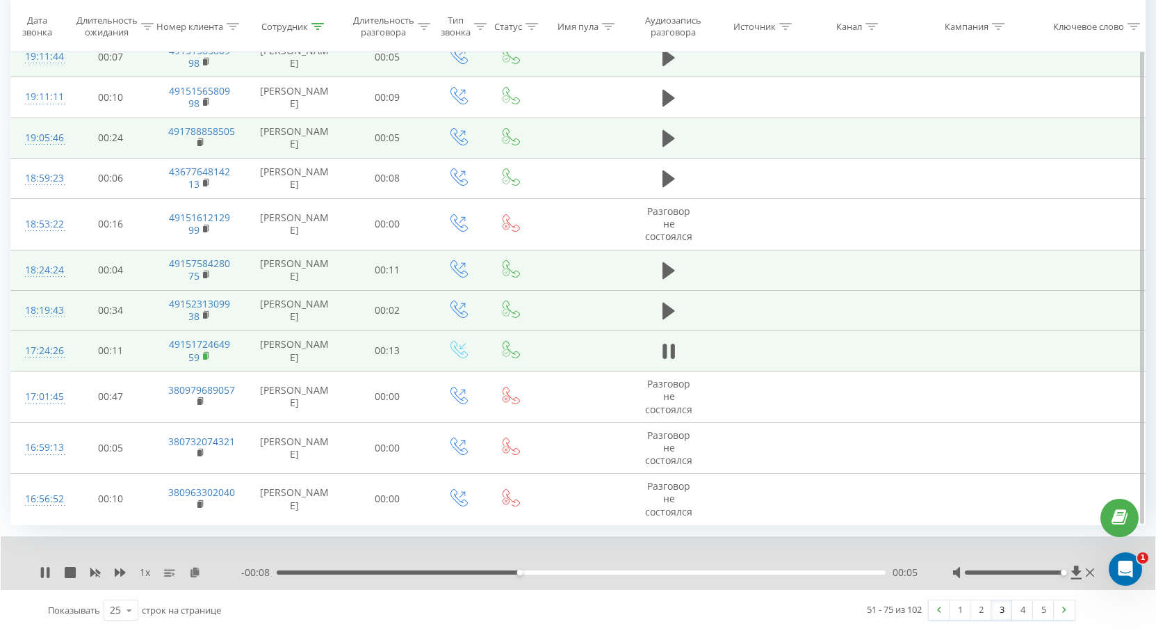
click at [208, 356] on icon at bounding box center [207, 356] width 8 height 10
